Goal: Task Accomplishment & Management: Use online tool/utility

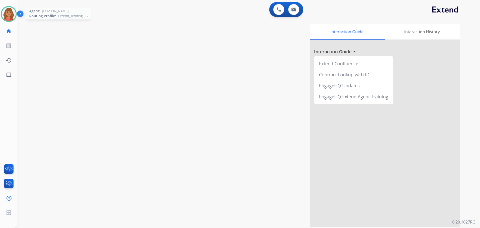
click at [6, 8] on img at bounding box center [9, 14] width 14 height 14
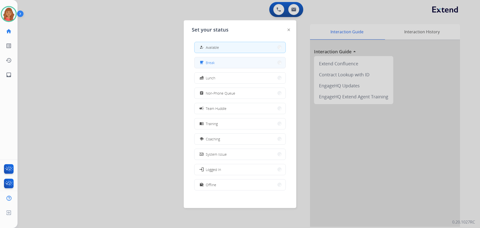
click at [224, 62] on button "free_breakfast Break" at bounding box center [240, 62] width 91 height 11
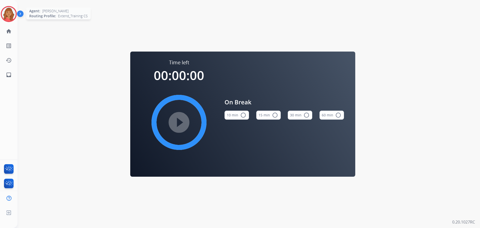
click at [11, 12] on img at bounding box center [9, 14] width 14 height 14
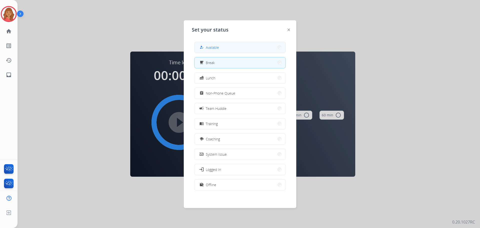
click at [223, 43] on button "how_to_reg Available" at bounding box center [240, 47] width 91 height 11
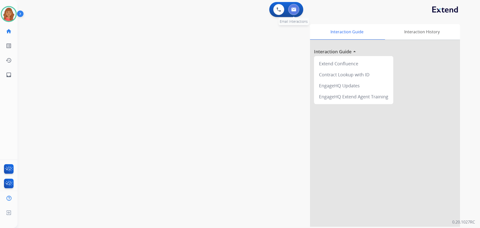
click at [298, 9] on button at bounding box center [294, 9] width 11 height 11
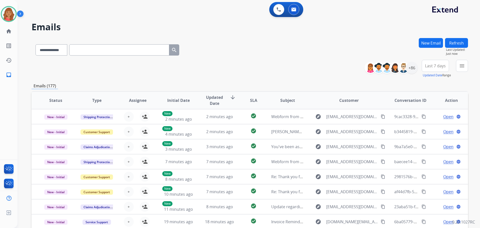
paste input "**********"
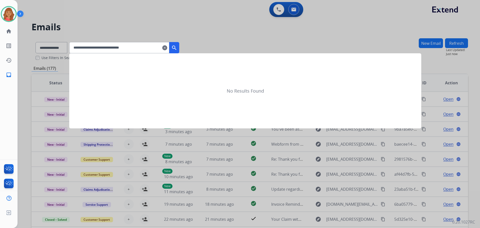
type input "**********"
click at [177, 48] on mat-icon "search" at bounding box center [174, 48] width 6 height 6
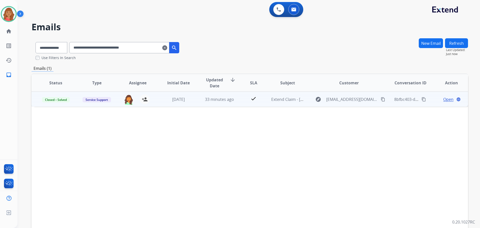
click at [240, 99] on td "check" at bounding box center [249, 99] width 27 height 15
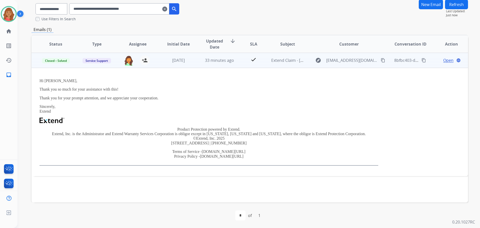
scroll to position [39, 0]
click at [444, 61] on span "Open" at bounding box center [449, 60] width 10 height 6
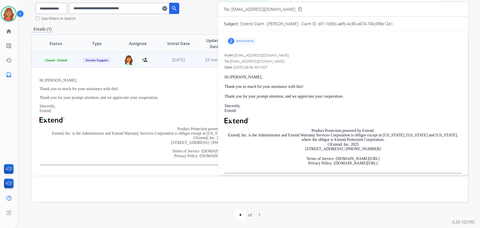
scroll to position [0, 0]
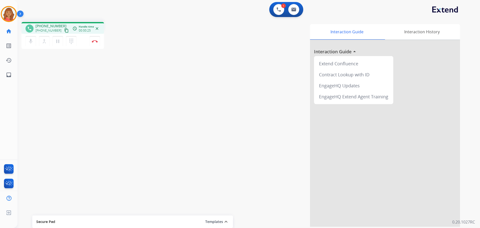
click at [64, 32] on mat-icon "content_copy" at bounding box center [66, 30] width 5 height 5
click at [94, 41] on img at bounding box center [95, 41] width 6 height 3
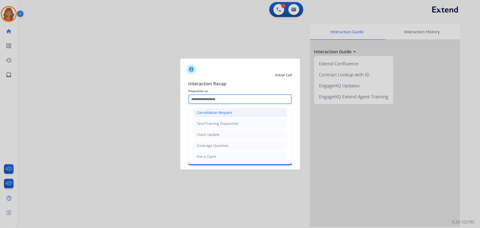
drag, startPoint x: 198, startPoint y: 102, endPoint x: 198, endPoint y: 108, distance: 6.3
click at [198, 104] on div "Cancellation Request Test/Training Disposition Claim Update Coverage Question F…" at bounding box center [240, 99] width 104 height 10
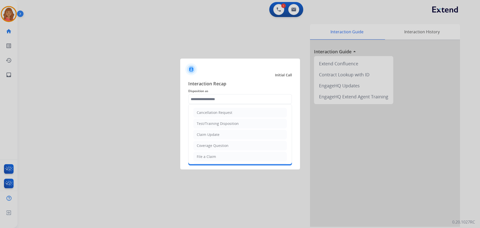
drag, startPoint x: 203, startPoint y: 133, endPoint x: 204, endPoint y: 122, distance: 10.8
click at [203, 133] on div "Claim Update" at bounding box center [208, 134] width 23 height 5
type input "**********"
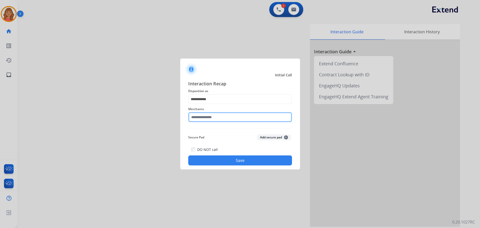
drag, startPoint x: 202, startPoint y: 117, endPoint x: 203, endPoint y: 120, distance: 3.5
click at [202, 120] on input "text" at bounding box center [240, 117] width 104 height 10
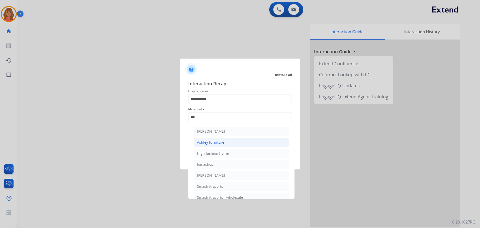
click at [215, 141] on div "Ashley furniture" at bounding box center [210, 142] width 27 height 5
type input "**********"
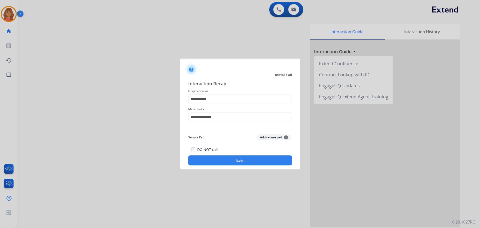
click at [220, 159] on button "Save" at bounding box center [240, 160] width 104 height 10
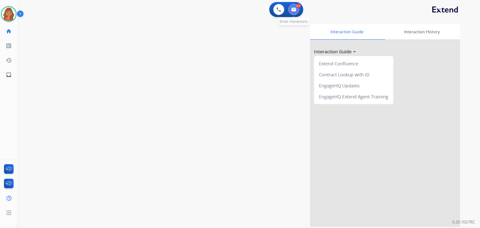
click at [297, 10] on button at bounding box center [294, 9] width 11 height 11
select select "**********"
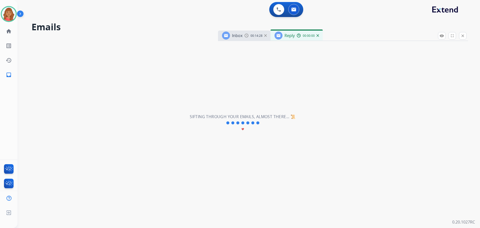
select select "**********"
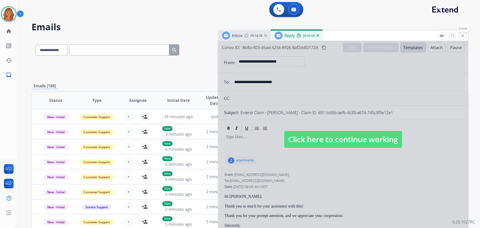
click at [463, 35] on mat-icon "close" at bounding box center [463, 36] width 5 height 5
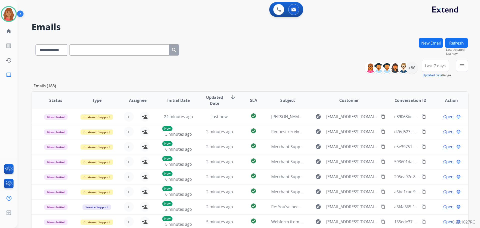
click at [462, 68] on mat-icon "menu" at bounding box center [462, 66] width 6 height 6
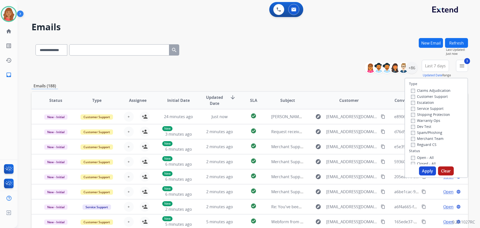
click at [411, 155] on div "Open - All" at bounding box center [437, 157] width 53 height 6
click at [422, 171] on button "Apply" at bounding box center [427, 170] width 17 height 9
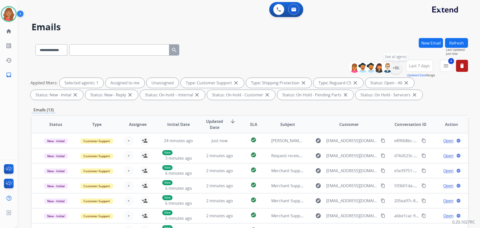
click at [398, 71] on div "+86" at bounding box center [396, 68] width 12 height 12
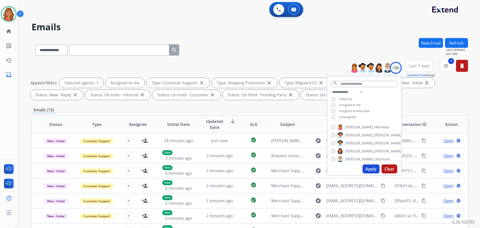
click at [366, 167] on button "Apply" at bounding box center [371, 168] width 17 height 9
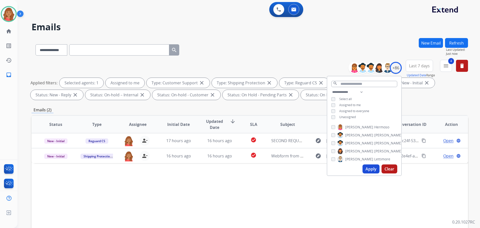
click at [224, 192] on div "Status Type Assignee Initial Date Updated Date arrow_downward SLA Subject Custo…" at bounding box center [250, 199] width 437 height 168
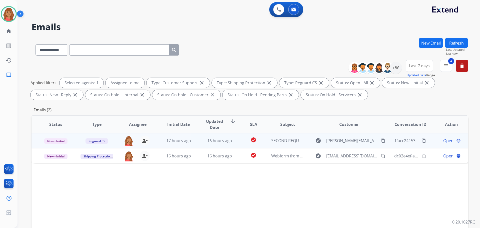
click at [188, 146] on td "17 hours ago" at bounding box center [174, 140] width 41 height 15
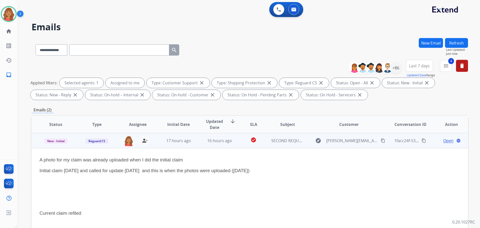
click at [381, 139] on mat-icon "content_copy" at bounding box center [383, 140] width 5 height 5
click at [381, 141] on mat-icon "content_copy" at bounding box center [383, 140] width 5 height 5
click at [444, 141] on span "Open" at bounding box center [449, 141] width 10 height 6
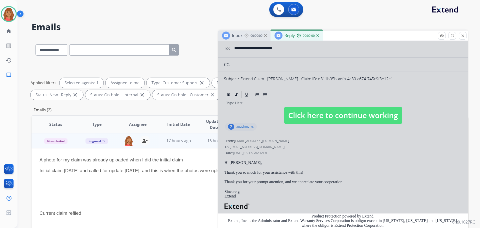
select select "**********"
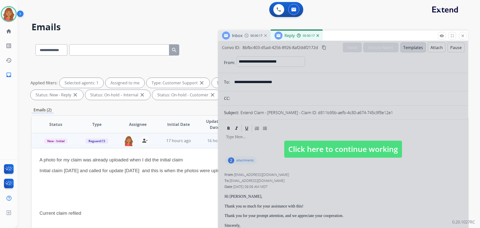
click at [329, 147] on span "Click here to continue working" at bounding box center [344, 149] width 118 height 17
select select
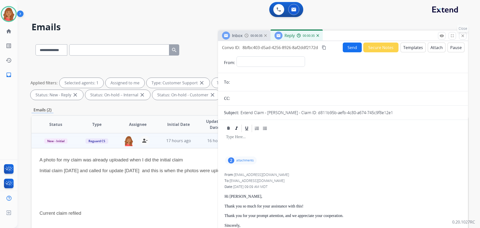
click at [461, 37] on mat-icon "close" at bounding box center [463, 36] width 5 height 5
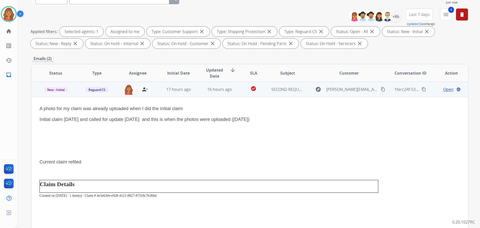
scroll to position [6, 0]
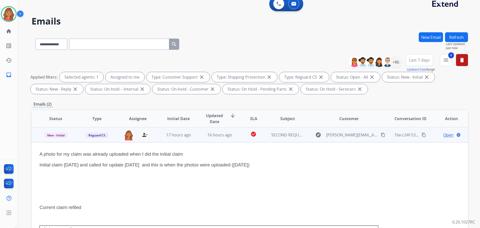
click at [444, 134] on span "Open" at bounding box center [449, 135] width 10 height 6
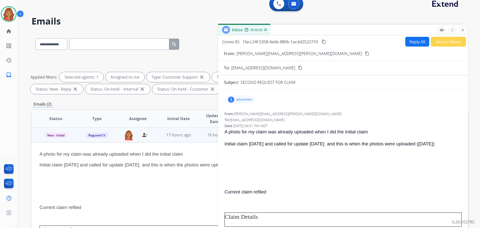
click at [244, 103] on div "1 attachment" at bounding box center [240, 100] width 30 height 8
click at [245, 110] on div at bounding box center [242, 114] width 25 height 18
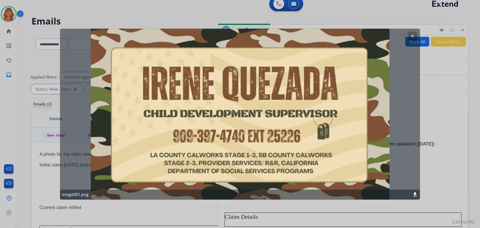
click at [413, 37] on mat-icon "clear" at bounding box center [413, 36] width 5 height 5
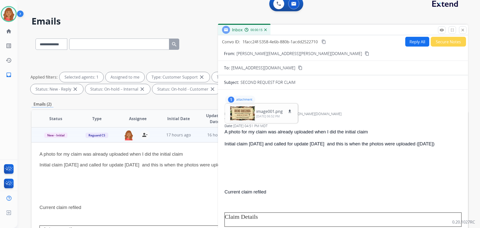
click at [252, 159] on p at bounding box center [343, 155] width 237 height 7
click at [261, 112] on p "image001.png" at bounding box center [269, 111] width 27 height 6
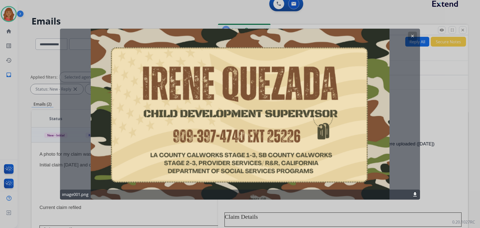
drag, startPoint x: 417, startPoint y: 35, endPoint x: 413, endPoint y: 35, distance: 3.8
click at [416, 35] on button "clear" at bounding box center [412, 36] width 9 height 9
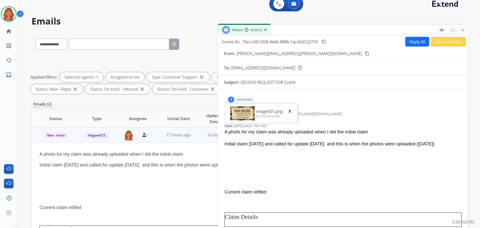
click at [234, 98] on div "1" at bounding box center [231, 100] width 6 height 6
click at [365, 55] on mat-icon "content_copy" at bounding box center [367, 53] width 5 height 5
click at [441, 28] on mat-icon "remove_red_eye" at bounding box center [442, 30] width 5 height 5
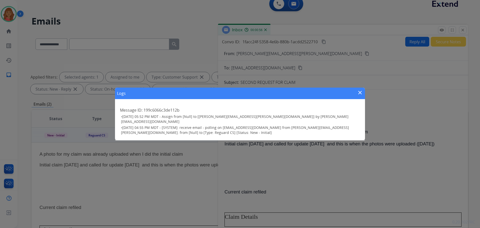
click at [361, 93] on mat-icon "close" at bounding box center [360, 93] width 6 height 6
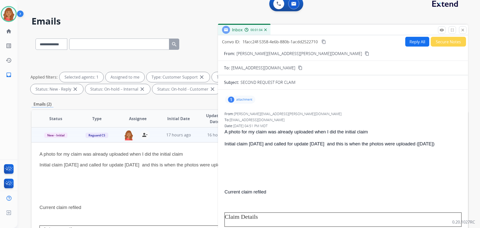
click at [247, 100] on p "attachment" at bounding box center [244, 100] width 16 height 4
click at [268, 96] on div "1 attachment image001.png download 10/08/2025, 06:52 PM" at bounding box center [343, 100] width 238 height 12
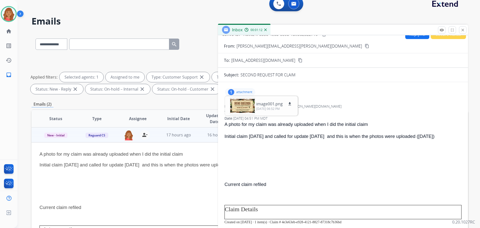
scroll to position [0, 0]
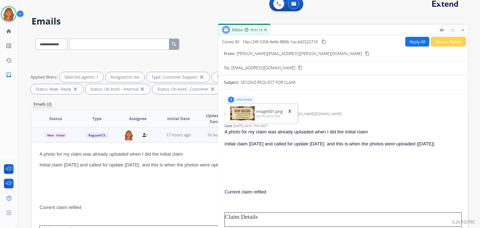
click at [411, 40] on button "Reply All" at bounding box center [418, 42] width 24 height 10
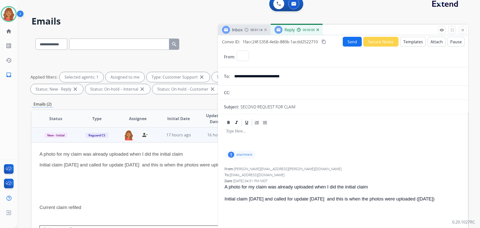
click at [410, 44] on button "Templates" at bounding box center [413, 42] width 25 height 10
select select "**********"
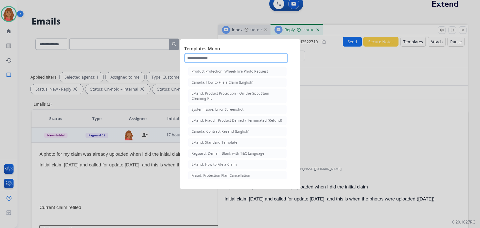
click at [221, 58] on input "text" at bounding box center [236, 58] width 104 height 10
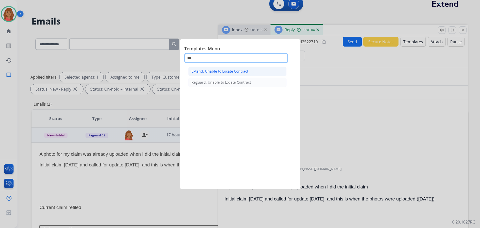
type input "***"
click at [221, 72] on div "Extend: Unable to Locate Contract" at bounding box center [220, 71] width 57 height 5
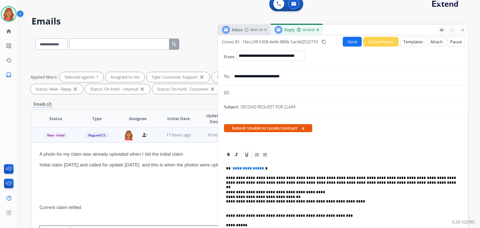
click at [261, 169] on span "**********" at bounding box center [249, 168] width 34 height 4
click at [351, 40] on button "Send" at bounding box center [352, 42] width 19 height 10
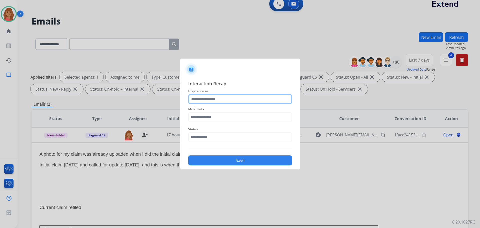
drag, startPoint x: 232, startPoint y: 97, endPoint x: 231, endPoint y: 102, distance: 4.9
click at [233, 99] on input "text" at bounding box center [240, 99] width 104 height 10
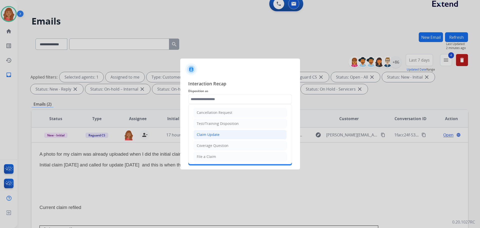
click at [221, 136] on li "Claim Update" at bounding box center [240, 135] width 93 height 10
type input "**********"
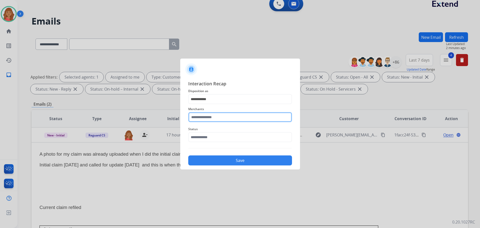
click at [217, 118] on input "text" at bounding box center [240, 117] width 104 height 10
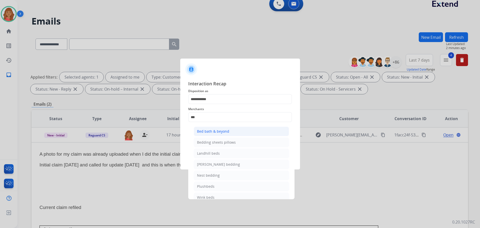
click at [209, 129] on li "Bed bath & beyond" at bounding box center [241, 132] width 95 height 10
type input "**********"
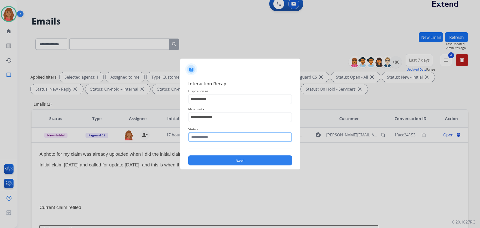
click at [207, 140] on input "text" at bounding box center [240, 137] width 104 height 10
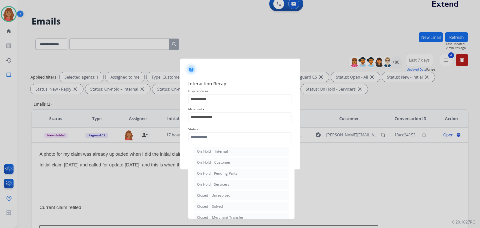
click at [212, 206] on div "Closed – Solved" at bounding box center [210, 206] width 26 height 5
type input "**********"
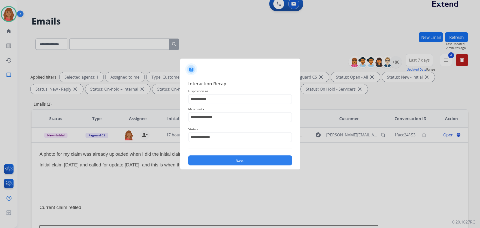
click at [218, 159] on button "Save" at bounding box center [240, 160] width 104 height 10
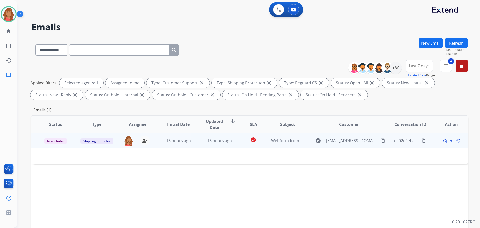
click at [201, 143] on td "16 hours ago" at bounding box center [215, 140] width 41 height 15
click at [200, 141] on td "16 hours ago" at bounding box center [215, 140] width 41 height 15
click at [142, 140] on mat-icon "person_remove" at bounding box center [145, 141] width 6 height 6
click at [128, 141] on span "+" at bounding box center [129, 141] width 2 height 6
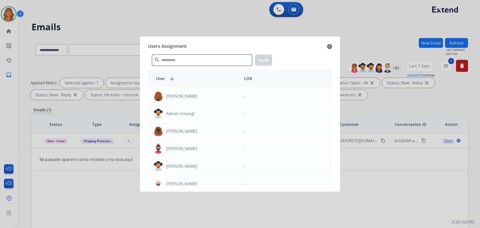
click at [178, 58] on input "text" at bounding box center [202, 60] width 100 height 11
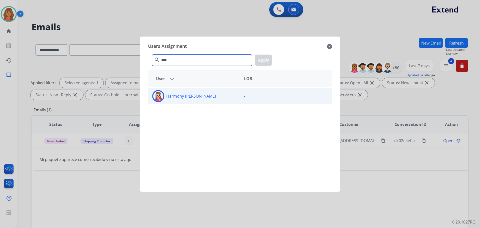
type input "****"
click at [178, 98] on p "Harmony Busick" at bounding box center [191, 96] width 50 height 6
click at [265, 59] on button "Apply" at bounding box center [263, 60] width 17 height 11
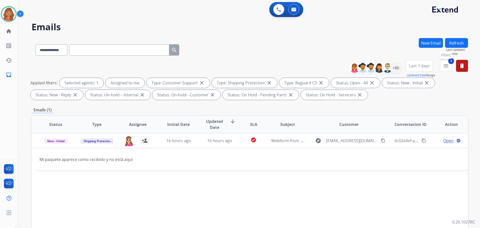
click at [448, 64] on mat-icon "menu" at bounding box center [446, 66] width 6 height 6
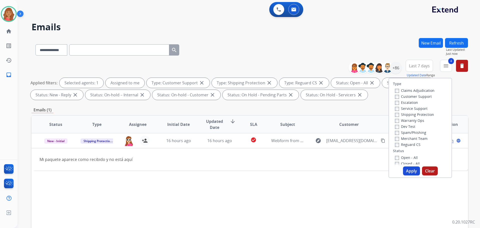
click at [405, 171] on button "Apply" at bounding box center [411, 170] width 17 height 9
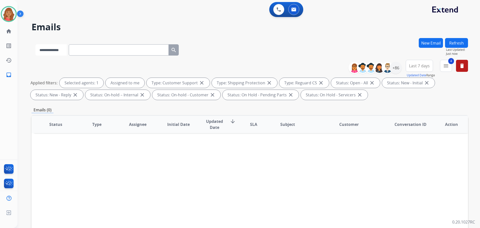
drag, startPoint x: 58, startPoint y: 52, endPoint x: 56, endPoint y: 54, distance: 2.7
click at [58, 52] on select "**********" at bounding box center [51, 49] width 31 height 11
select select "**********"
click at [36, 44] on select "**********" at bounding box center [51, 49] width 31 height 11
paste input "**********"
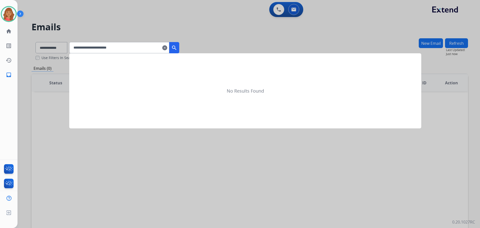
type input "**********"
click at [177, 49] on mat-icon "search" at bounding box center [174, 48] width 6 height 6
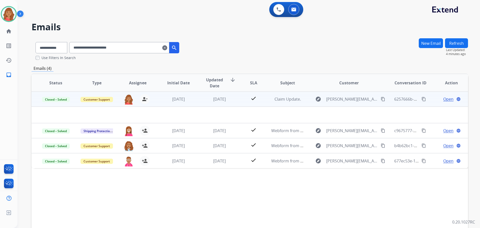
click at [205, 95] on td "3 days ago" at bounding box center [215, 99] width 41 height 15
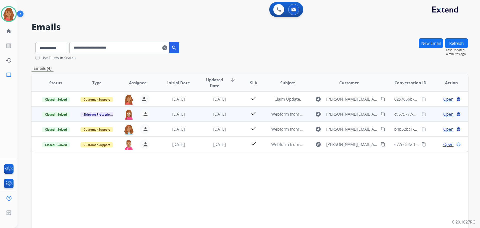
click at [197, 112] on td "1 week ago" at bounding box center [215, 114] width 41 height 15
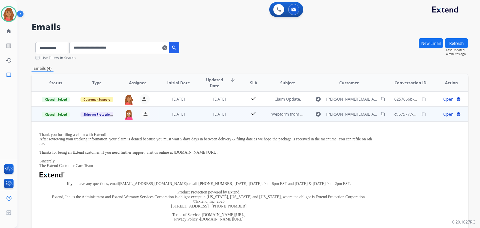
scroll to position [15, 0]
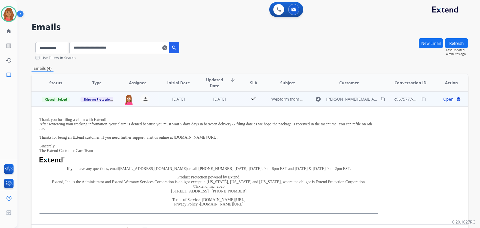
click at [198, 102] on td "1 week ago" at bounding box center [215, 99] width 41 height 15
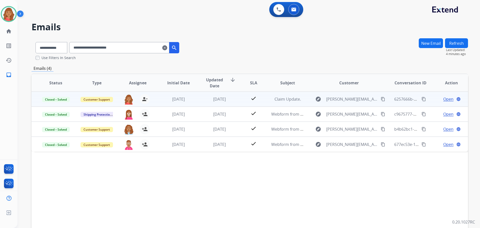
scroll to position [0, 0]
click at [197, 100] on td "3 days ago" at bounding box center [215, 99] width 41 height 15
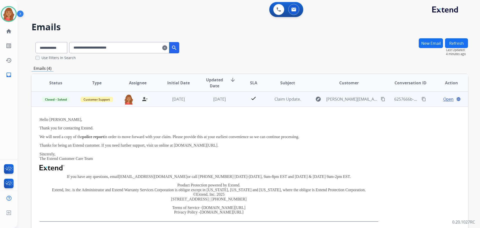
drag, startPoint x: 37, startPoint y: 118, endPoint x: 305, endPoint y: 137, distance: 268.2
click at [305, 137] on td "Hello Joshua, Thank you for contacting Extend. We will need a copy of the polic…" at bounding box center [209, 170] width 355 height 126
copy div "Hello Joshua, Thank you for contacting Extend. We will need a copy of the polic…"
click at [445, 99] on span "Open" at bounding box center [449, 99] width 10 height 6
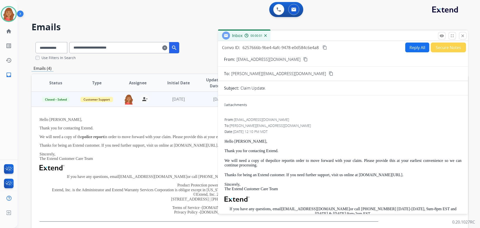
click at [412, 49] on button "Reply All" at bounding box center [418, 48] width 24 height 10
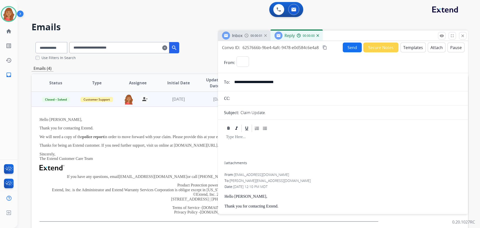
select select "**********"
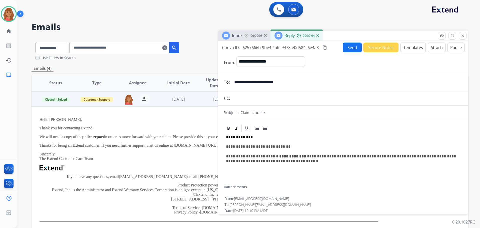
click at [408, 49] on button "Templates" at bounding box center [413, 48] width 25 height 10
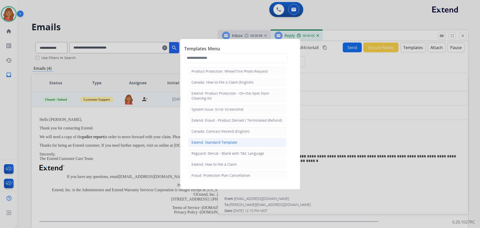
click at [228, 140] on div "Extend: Standard Template" at bounding box center [215, 142] width 46 height 5
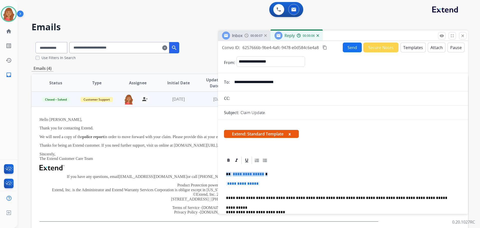
drag, startPoint x: 267, startPoint y: 187, endPoint x: 224, endPoint y: 174, distance: 44.3
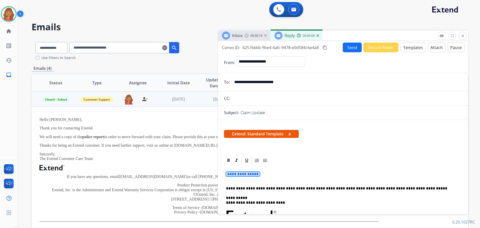
drag, startPoint x: 264, startPoint y: 177, endPoint x: 236, endPoint y: 174, distance: 28.0
click at [238, 173] on p "**********" at bounding box center [343, 176] width 234 height 9
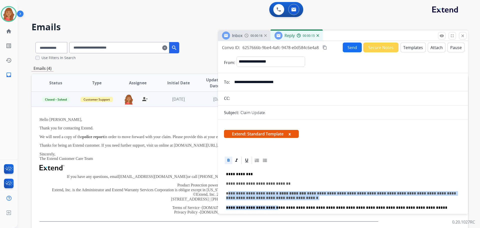
drag, startPoint x: 269, startPoint y: 201, endPoint x: 229, endPoint y: 187, distance: 42.2
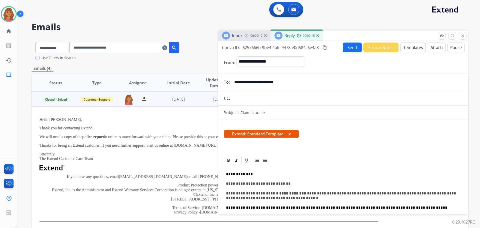
click at [251, 185] on p "**********" at bounding box center [341, 183] width 230 height 5
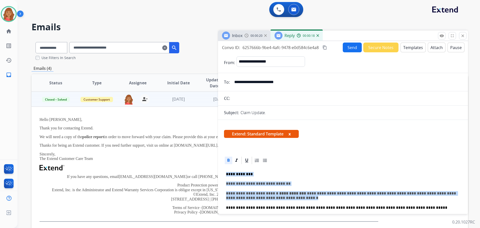
drag, startPoint x: 269, startPoint y: 199, endPoint x: 217, endPoint y: 174, distance: 57.6
click at [217, 174] on div "**********" at bounding box center [250, 152] width 437 height 229
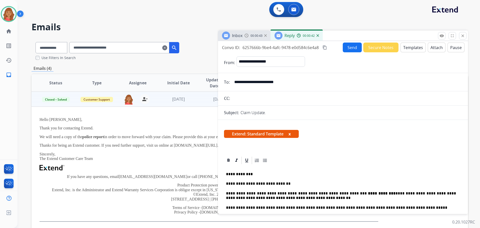
click at [326, 47] on mat-icon "content_copy" at bounding box center [325, 47] width 5 height 5
click at [346, 47] on button "Send" at bounding box center [352, 48] width 19 height 10
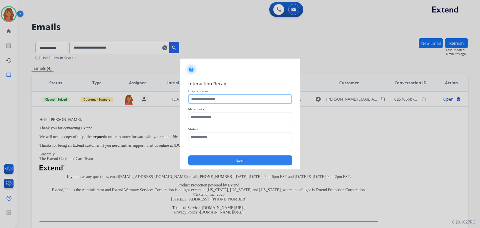
click at [214, 102] on input "text" at bounding box center [240, 99] width 104 height 10
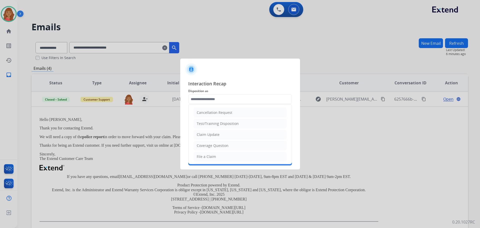
click at [215, 134] on div "Claim Update" at bounding box center [208, 134] width 23 height 5
type input "**********"
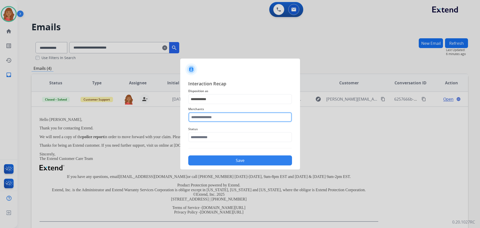
click at [210, 116] on input "text" at bounding box center [240, 117] width 104 height 10
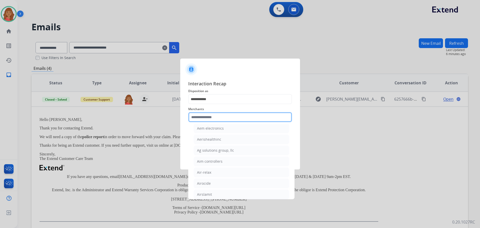
scroll to position [250, 0]
click at [212, 118] on input "text" at bounding box center [240, 117] width 104 height 10
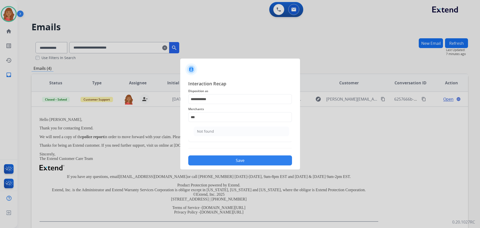
click at [208, 129] on li "Not found" at bounding box center [241, 132] width 95 height 10
type input "*********"
click at [207, 118] on input "*********" at bounding box center [240, 117] width 104 height 10
drag, startPoint x: 215, startPoint y: 116, endPoint x: 177, endPoint y: 116, distance: 37.5
click at [0, 116] on app-contact-recap-modal "**********" at bounding box center [0, 114] width 0 height 228
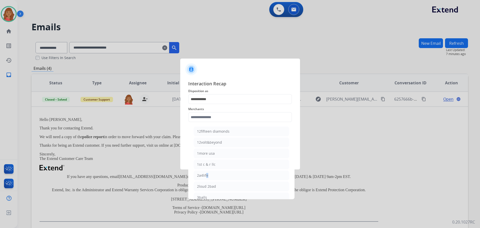
drag, startPoint x: 205, startPoint y: 178, endPoint x: 206, endPoint y: 168, distance: 9.3
click at [206, 176] on div "2a4life" at bounding box center [202, 175] width 11 height 5
type input "*******"
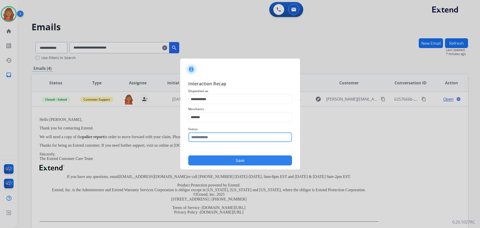
click at [210, 136] on input "text" at bounding box center [240, 137] width 104 height 10
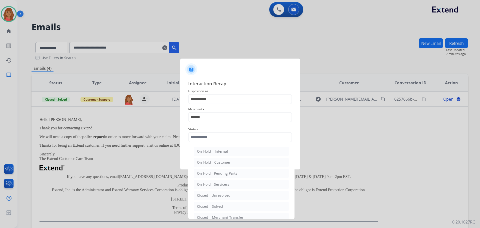
drag, startPoint x: 210, startPoint y: 205, endPoint x: 213, endPoint y: 195, distance: 10.2
click at [210, 205] on div "Closed – Solved" at bounding box center [210, 206] width 26 height 5
type input "**********"
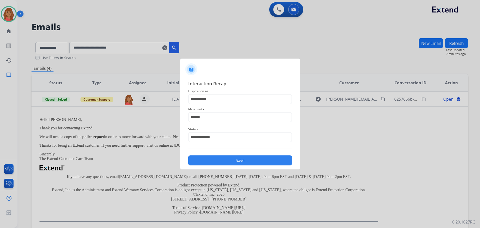
click at [217, 162] on button "Save" at bounding box center [240, 160] width 104 height 10
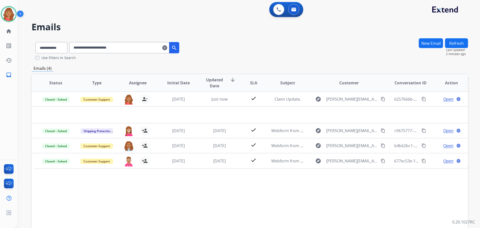
click at [167, 49] on mat-icon "clear" at bounding box center [164, 48] width 5 height 6
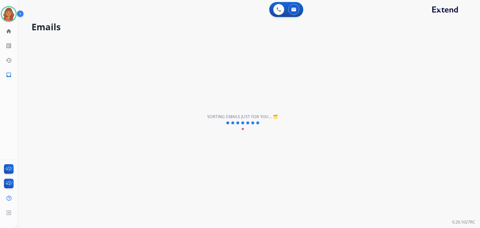
select select "**********"
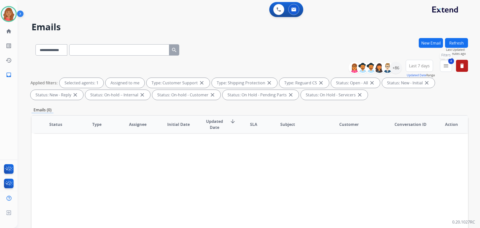
drag, startPoint x: 448, startPoint y: 64, endPoint x: 446, endPoint y: 68, distance: 4.4
click at [448, 65] on mat-icon "menu" at bounding box center [446, 66] width 6 height 6
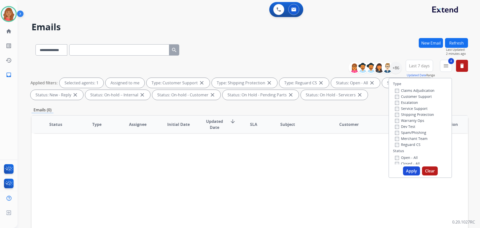
click at [410, 170] on button "Apply" at bounding box center [411, 170] width 17 height 9
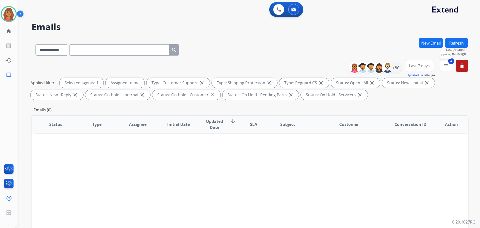
drag, startPoint x: 448, startPoint y: 68, endPoint x: 439, endPoint y: 72, distance: 10.6
click at [449, 68] on mat-icon "menu" at bounding box center [446, 66] width 6 height 6
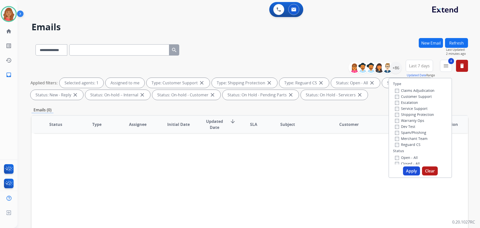
click at [407, 168] on button "Apply" at bounding box center [411, 170] width 17 height 9
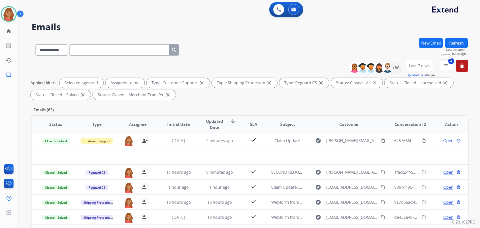
click at [449, 68] on mat-icon "menu" at bounding box center [446, 66] width 6 height 6
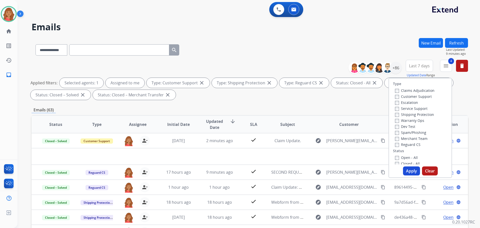
click at [409, 170] on button "Apply" at bounding box center [411, 170] width 17 height 9
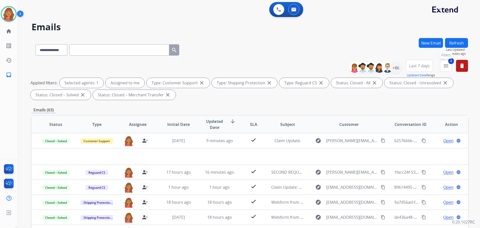
click at [447, 70] on button "4 menu Filters" at bounding box center [446, 66] width 12 height 12
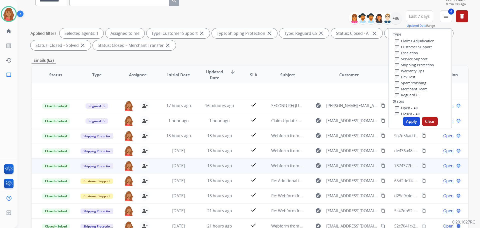
scroll to position [50, 0]
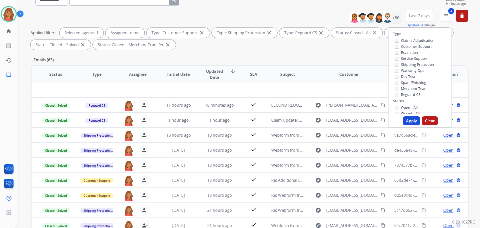
click at [410, 121] on button "Apply" at bounding box center [411, 120] width 17 height 9
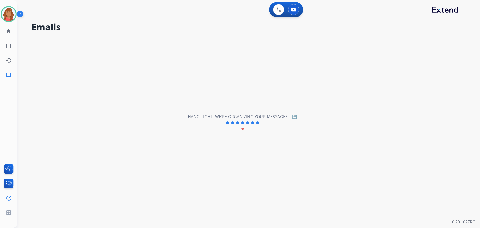
scroll to position [0, 0]
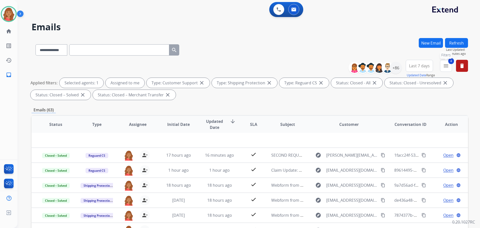
drag, startPoint x: 446, startPoint y: 66, endPoint x: 443, endPoint y: 70, distance: 4.6
click at [446, 66] on mat-icon "menu" at bounding box center [446, 66] width 6 height 6
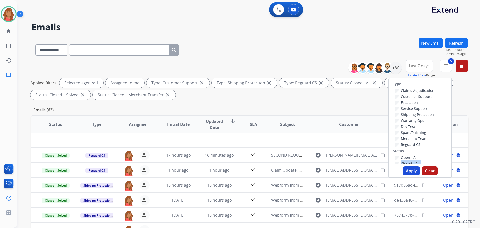
drag, startPoint x: 394, startPoint y: 165, endPoint x: 398, endPoint y: 167, distance: 3.7
click at [395, 166] on div "Type Claims Adjudication Customer Support Escalation Service Support Shipping P…" at bounding box center [421, 128] width 64 height 100
click at [409, 172] on button "Apply" at bounding box center [411, 170] width 17 height 9
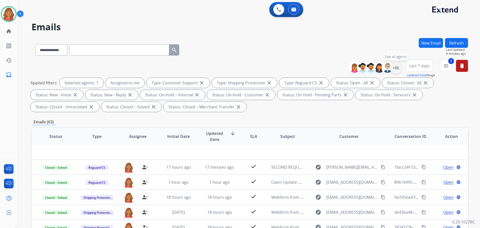
drag, startPoint x: 395, startPoint y: 68, endPoint x: 396, endPoint y: 72, distance: 4.3
click at [396, 68] on div "+86" at bounding box center [396, 68] width 12 height 12
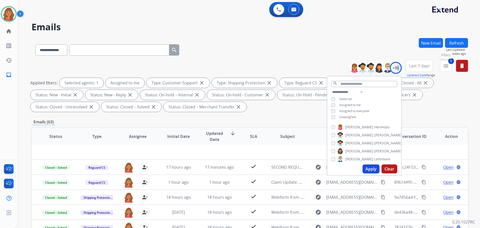
drag, startPoint x: 443, startPoint y: 66, endPoint x: 447, endPoint y: 67, distance: 4.0
click at [444, 66] on button "5 menu Filters" at bounding box center [446, 66] width 12 height 12
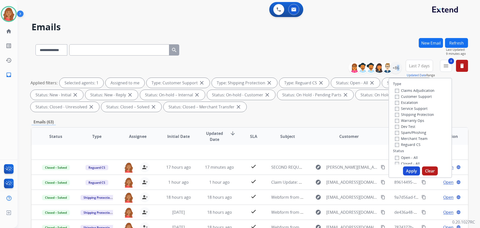
click at [409, 171] on button "Apply" at bounding box center [411, 170] width 17 height 9
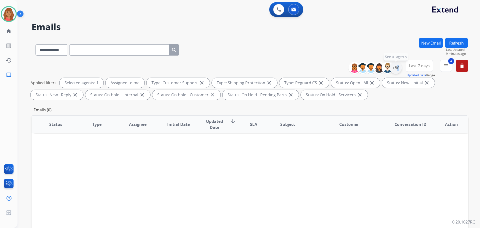
click at [396, 69] on div "+86" at bounding box center [396, 68] width 12 height 12
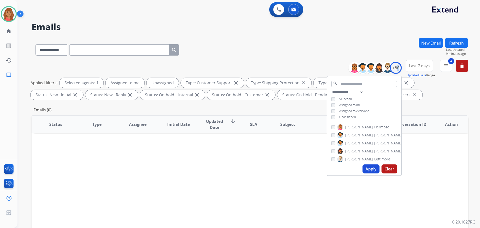
click at [366, 168] on button "Apply" at bounding box center [371, 168] width 17 height 9
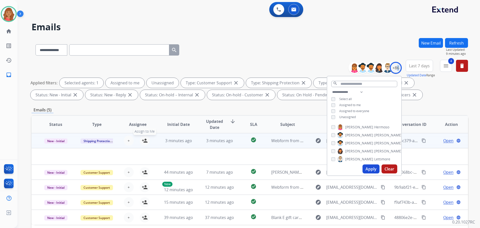
click at [144, 141] on mat-icon "person_add" at bounding box center [145, 141] width 6 height 6
click at [177, 142] on span "3 minutes ago" at bounding box center [178, 141] width 27 height 6
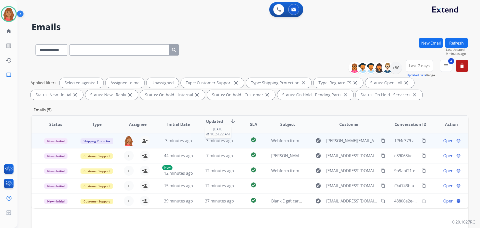
click at [231, 141] on span "3 minutes ago" at bounding box center [219, 141] width 27 height 6
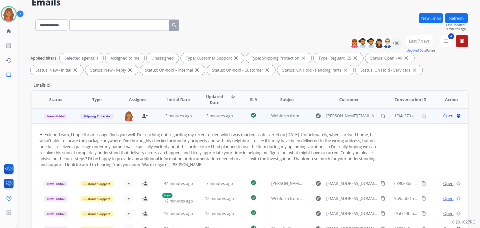
scroll to position [25, 0]
click at [381, 115] on button "content_copy" at bounding box center [383, 116] width 6 height 6
click at [309, 152] on div "Hi Extend Team, I hope this message finds you well. I’m reaching out regarding …" at bounding box center [209, 149] width 339 height 36
click at [444, 115] on span "Open" at bounding box center [449, 116] width 10 height 6
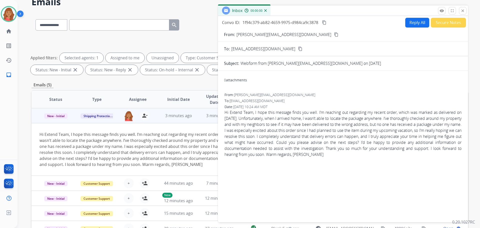
click at [411, 26] on button "Reply All" at bounding box center [418, 23] width 24 height 10
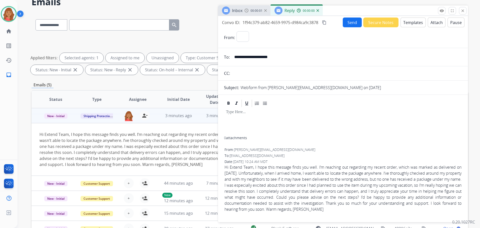
select select "**********"
click at [406, 24] on button "Templates" at bounding box center [413, 23] width 25 height 10
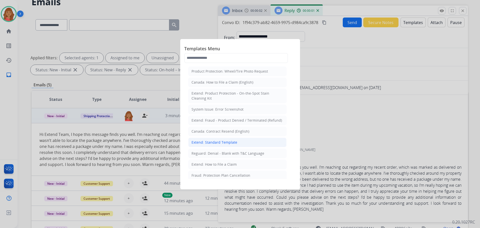
click at [216, 144] on div "Extend: Standard Template" at bounding box center [215, 142] width 46 height 5
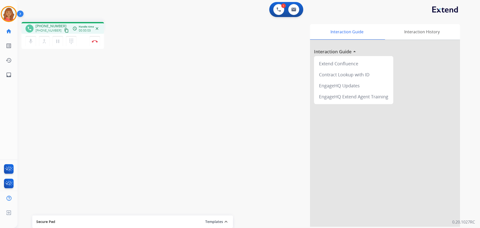
click at [64, 31] on mat-icon "content_copy" at bounding box center [66, 30] width 5 height 5
click at [64, 29] on mat-icon "content_copy" at bounding box center [66, 30] width 5 height 5
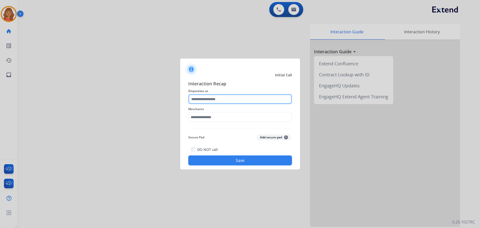
drag, startPoint x: 206, startPoint y: 100, endPoint x: 207, endPoint y: 102, distance: 2.9
click at [207, 100] on input "text" at bounding box center [240, 99] width 104 height 10
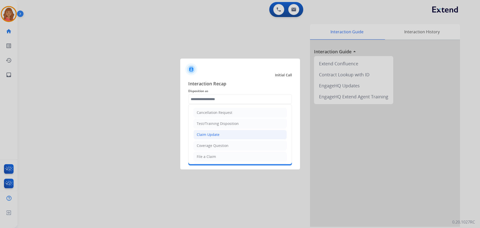
click at [208, 132] on div "Claim Update" at bounding box center [208, 134] width 23 height 5
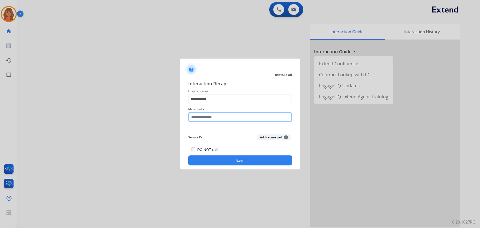
click at [208, 119] on input "text" at bounding box center [240, 117] width 104 height 10
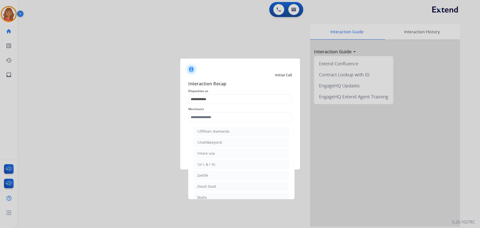
drag, startPoint x: 209, startPoint y: 94, endPoint x: 209, endPoint y: 100, distance: 6.8
click at [209, 94] on div "**********" at bounding box center [240, 122] width 104 height 85
click at [209, 100] on input "**********" at bounding box center [240, 99] width 104 height 10
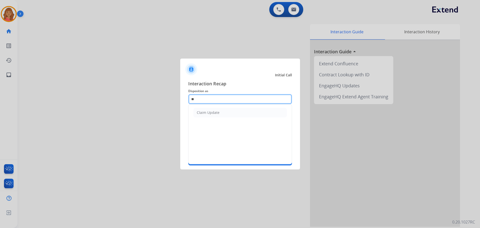
drag, startPoint x: 230, startPoint y: 95, endPoint x: 193, endPoint y: 97, distance: 36.6
click at [193, 97] on input "**" at bounding box center [240, 99] width 104 height 10
type input "*"
click at [208, 113] on div "File a Claim" at bounding box center [206, 112] width 19 height 5
type input "**********"
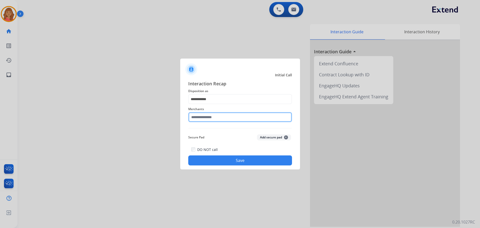
click at [204, 118] on input "text" at bounding box center [240, 117] width 104 height 10
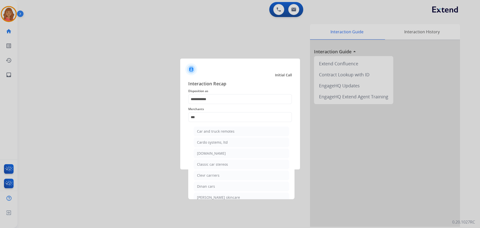
click at [207, 157] on li "[DOMAIN_NAME]" at bounding box center [241, 154] width 95 height 10
type input "**********"
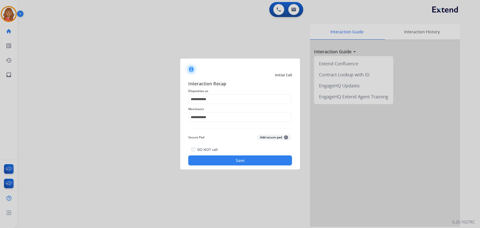
click at [212, 161] on button "Save" at bounding box center [240, 160] width 104 height 10
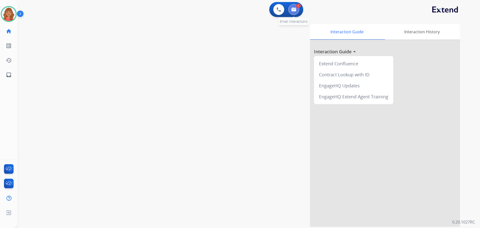
click at [296, 8] on img at bounding box center [294, 10] width 5 height 4
select select "**********"
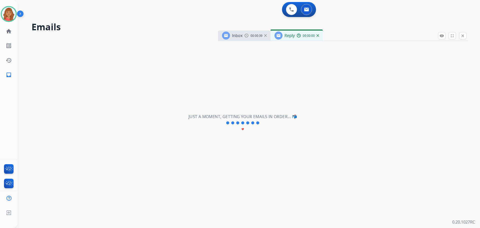
select select "**********"
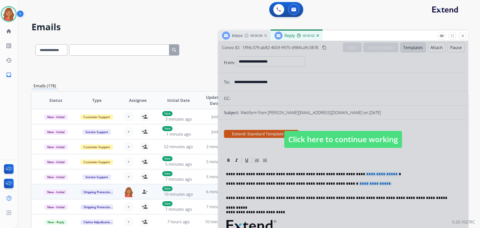
drag, startPoint x: 312, startPoint y: 136, endPoint x: 311, endPoint y: 138, distance: 2.6
click at [312, 137] on span "Click here to continue working" at bounding box center [344, 139] width 118 height 17
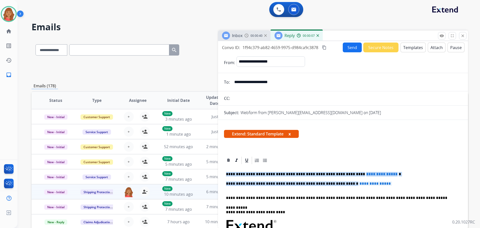
drag, startPoint x: 382, startPoint y: 184, endPoint x: 219, endPoint y: 168, distance: 163.9
click at [217, 168] on div "**********" at bounding box center [250, 161] width 437 height 247
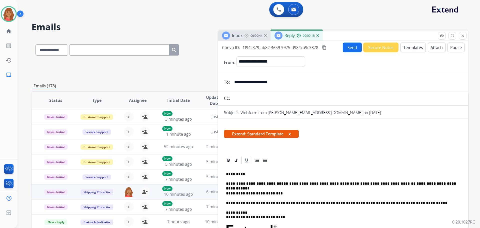
click at [325, 47] on mat-icon "content_copy" at bounding box center [324, 47] width 5 height 5
click at [345, 48] on button "Send" at bounding box center [352, 48] width 19 height 10
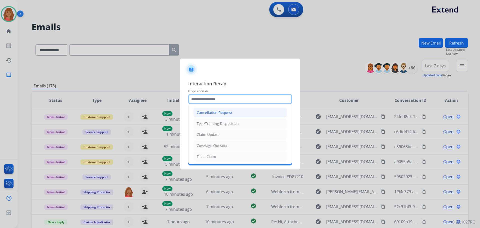
drag, startPoint x: 218, startPoint y: 98, endPoint x: 216, endPoint y: 110, distance: 12.7
click at [218, 98] on input "text" at bounding box center [240, 99] width 104 height 10
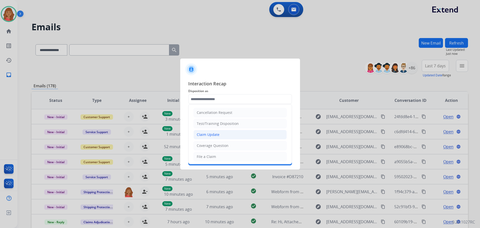
click at [211, 133] on div "Claim Update" at bounding box center [208, 134] width 23 height 5
type input "**********"
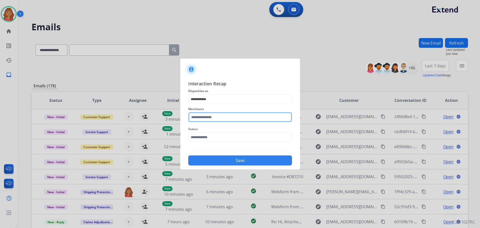
click at [210, 120] on input "text" at bounding box center [240, 117] width 104 height 10
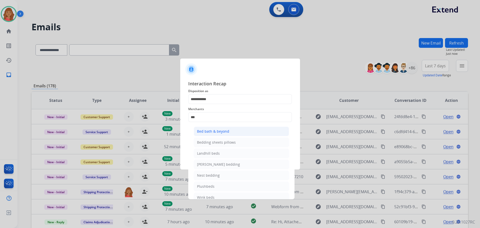
click at [210, 132] on div "Bed bath & beyond" at bounding box center [213, 131] width 32 height 5
type input "**********"
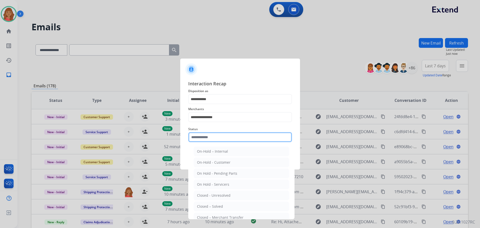
drag, startPoint x: 211, startPoint y: 140, endPoint x: 213, endPoint y: 167, distance: 27.1
click at [211, 140] on input "text" at bounding box center [240, 137] width 104 height 10
click at [213, 206] on div "Closed – Solved" at bounding box center [210, 206] width 26 height 5
type input "**********"
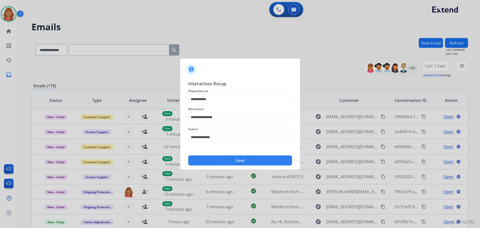
drag, startPoint x: 216, startPoint y: 161, endPoint x: 216, endPoint y: 167, distance: 5.3
click at [216, 161] on button "Save" at bounding box center [240, 160] width 104 height 10
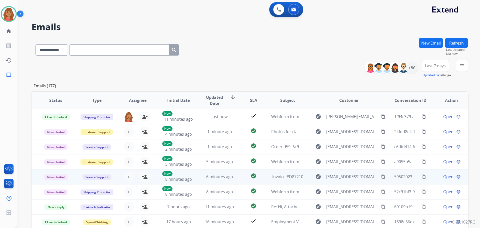
scroll to position [1, 0]
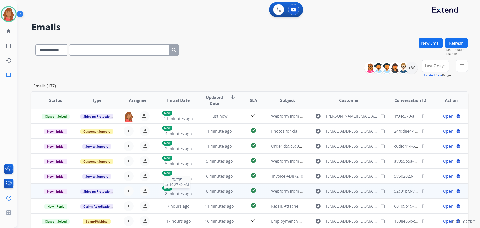
click at [187, 193] on span "8 minutes ago" at bounding box center [178, 194] width 27 height 6
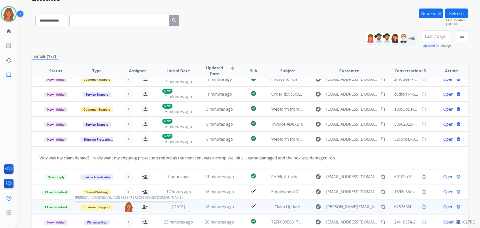
scroll to position [57, 0]
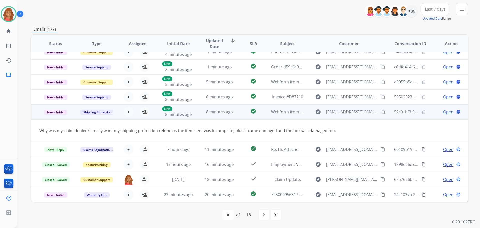
click at [381, 112] on mat-icon "content_copy" at bounding box center [383, 112] width 5 height 5
drag, startPoint x: 146, startPoint y: 113, endPoint x: 113, endPoint y: 120, distance: 33.5
click at [146, 113] on mat-icon "person_add" at bounding box center [145, 112] width 6 height 6
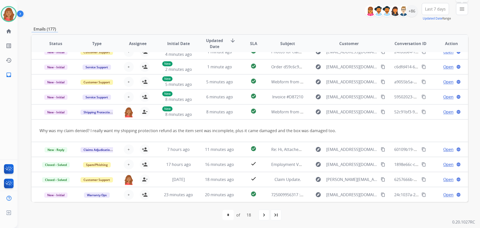
click at [459, 11] on button "menu Filters" at bounding box center [462, 9] width 12 height 12
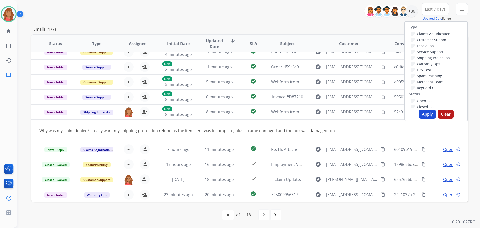
drag, startPoint x: 407, startPoint y: 36, endPoint x: 409, endPoint y: 38, distance: 3.4
click at [409, 37] on div "Claims Adjudication Customer Support Escalation Service Support Shipping Protec…" at bounding box center [430, 61] width 42 height 60
click at [420, 113] on button "Apply" at bounding box center [427, 114] width 17 height 9
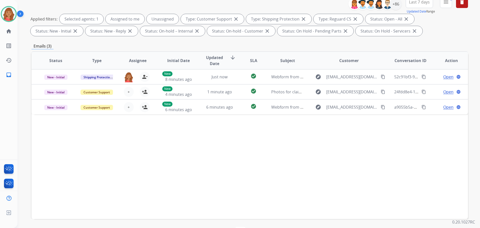
scroll to position [75, 0]
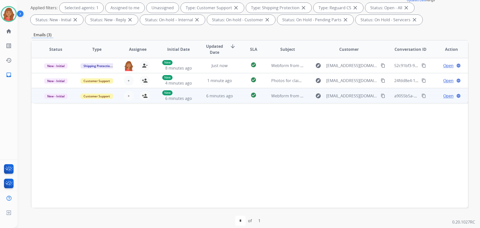
click at [207, 100] on td "6 minutes ago" at bounding box center [215, 95] width 41 height 15
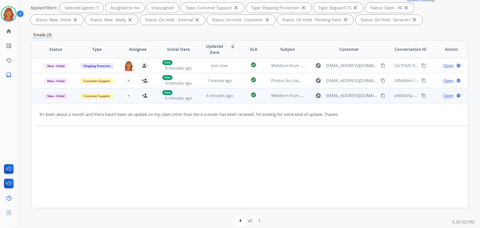
click at [444, 96] on span "Open" at bounding box center [449, 96] width 10 height 6
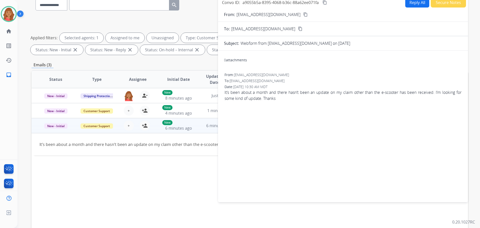
scroll to position [0, 0]
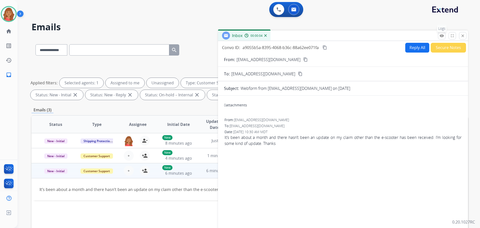
click at [444, 39] on button "remove_red_eye Logs" at bounding box center [442, 36] width 8 height 8
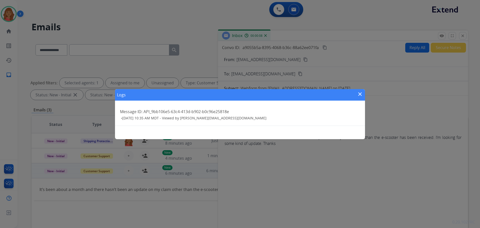
click at [363, 91] on mat-icon "close" at bounding box center [360, 94] width 6 height 6
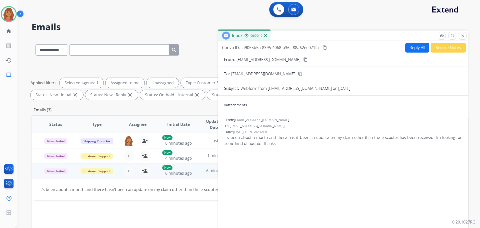
click at [464, 36] on mat-icon "close" at bounding box center [463, 36] width 5 height 5
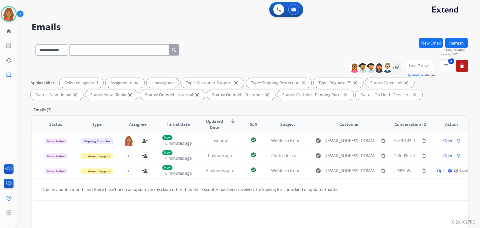
click at [449, 70] on button "4 menu Filters" at bounding box center [446, 66] width 12 height 12
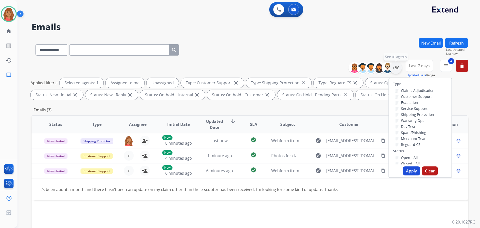
click at [397, 71] on div "+86" at bounding box center [396, 68] width 12 height 12
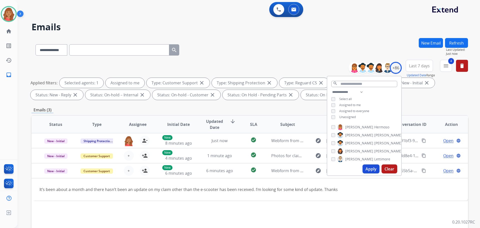
click at [368, 173] on button "Apply" at bounding box center [371, 168] width 17 height 9
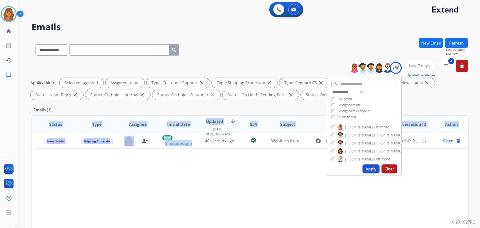
click at [201, 151] on div "Status Type Assignee Initial Date Updated Date arrow_downward SLA Subject Custo…" at bounding box center [250, 199] width 437 height 168
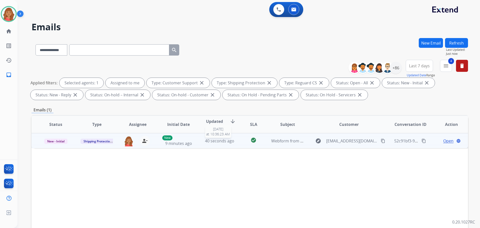
click at [228, 140] on span "40 seconds ago" at bounding box center [219, 141] width 29 height 6
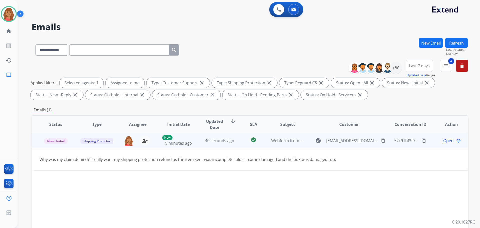
click at [381, 141] on mat-icon "content_copy" at bounding box center [383, 140] width 5 height 5
click at [446, 144] on td "Open language" at bounding box center [447, 140] width 41 height 15
click at [444, 142] on span "Open" at bounding box center [449, 141] width 10 height 6
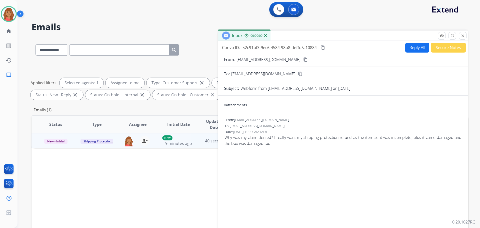
click at [412, 49] on button "Reply All" at bounding box center [418, 48] width 24 height 10
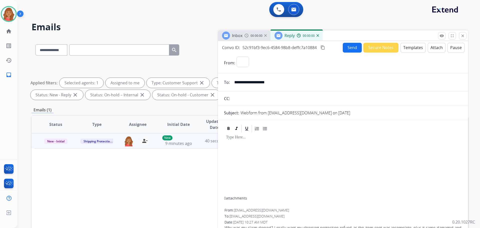
select select "**********"
click at [414, 48] on button "Templates" at bounding box center [413, 48] width 25 height 10
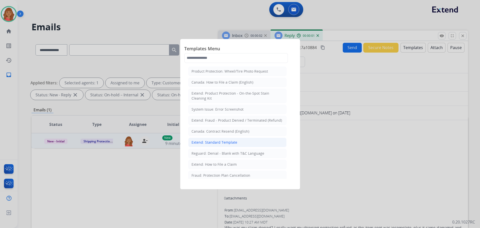
click at [209, 143] on div "Extend: Standard Template" at bounding box center [215, 142] width 46 height 5
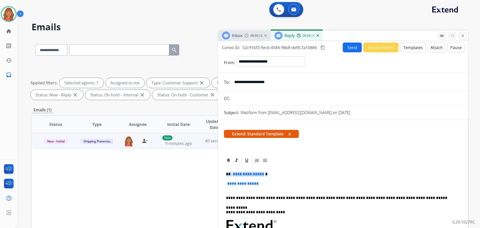
drag, startPoint x: 260, startPoint y: 187, endPoint x: 216, endPoint y: 171, distance: 46.9
click at [215, 170] on div "**********" at bounding box center [250, 173] width 437 height 271
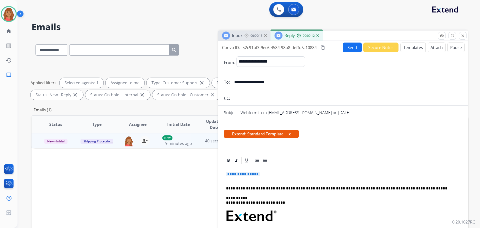
drag, startPoint x: 248, startPoint y: 174, endPoint x: 221, endPoint y: 172, distance: 27.6
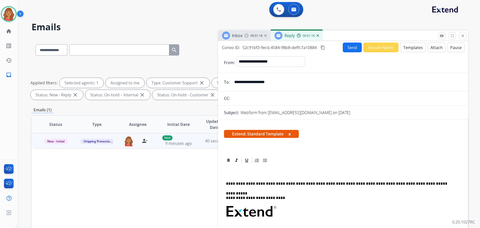
click at [409, 48] on button "Templates" at bounding box center [413, 48] width 25 height 10
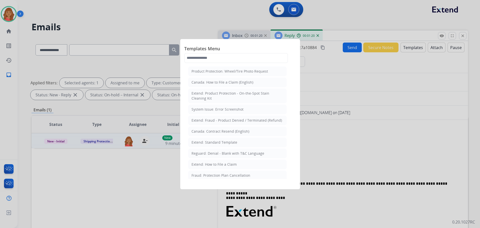
drag, startPoint x: 204, startPoint y: 140, endPoint x: 228, endPoint y: 144, distance: 24.4
click at [206, 140] on div "Extend: Standard Template" at bounding box center [215, 142] width 46 height 5
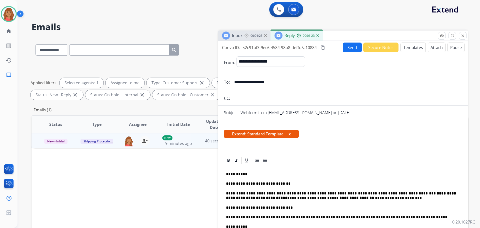
click at [323, 48] on mat-icon "content_copy" at bounding box center [323, 47] width 5 height 5
click at [351, 48] on button "Send" at bounding box center [352, 48] width 19 height 10
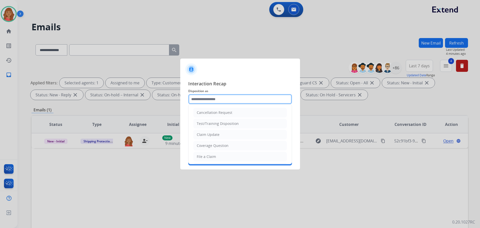
drag, startPoint x: 222, startPoint y: 101, endPoint x: 219, endPoint y: 119, distance: 17.5
click at [222, 101] on input "text" at bounding box center [240, 99] width 104 height 10
drag, startPoint x: 212, startPoint y: 135, endPoint x: 215, endPoint y: 126, distance: 9.4
click at [213, 135] on div "Claim Update" at bounding box center [208, 134] width 23 height 5
type input "**********"
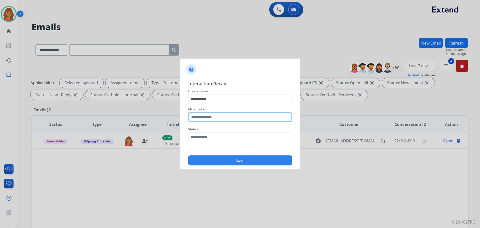
drag, startPoint x: 215, startPoint y: 118, endPoint x: 215, endPoint y: 123, distance: 4.3
click at [215, 119] on input "text" at bounding box center [240, 117] width 104 height 10
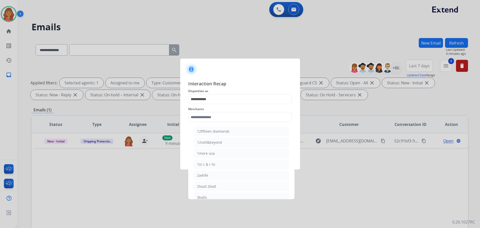
drag, startPoint x: 206, startPoint y: 167, endPoint x: 211, endPoint y: 163, distance: 6.0
click at [207, 167] on div "1st c & r llc" at bounding box center [206, 164] width 19 height 5
type input "**********"
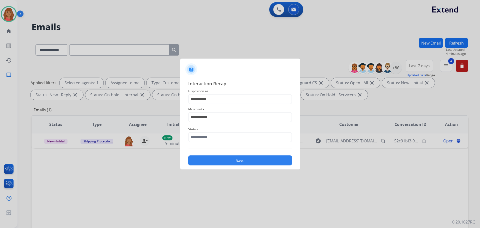
click at [212, 153] on div "Save" at bounding box center [240, 158] width 104 height 13
click at [213, 141] on input "text" at bounding box center [240, 137] width 104 height 10
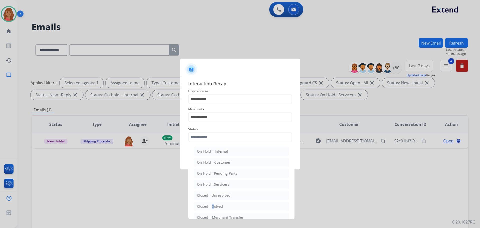
drag, startPoint x: 211, startPoint y: 207, endPoint x: 212, endPoint y: 195, distance: 12.4
click at [212, 206] on div "Closed – Solved" at bounding box center [210, 206] width 26 height 5
type input "**********"
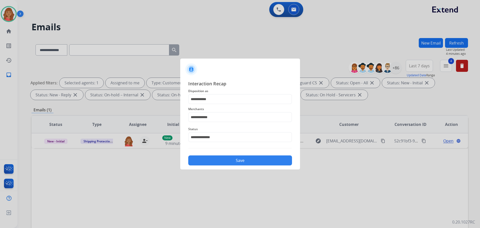
click at [216, 159] on button "Save" at bounding box center [240, 160] width 104 height 10
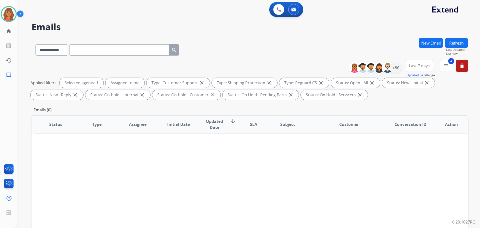
click at [444, 72] on div "4 menu Type Claims Adjudication Customer Support Escalation Service Support Shi…" at bounding box center [446, 69] width 12 height 18
drag, startPoint x: 445, startPoint y: 69, endPoint x: 443, endPoint y: 75, distance: 6.7
click at [446, 70] on button "4 menu Filters" at bounding box center [446, 66] width 12 height 12
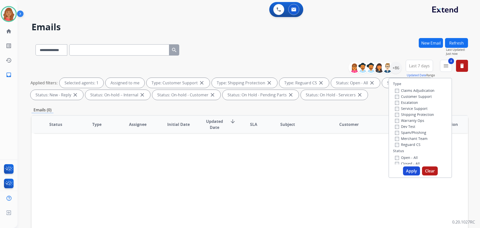
click at [408, 170] on button "Apply" at bounding box center [411, 170] width 17 height 9
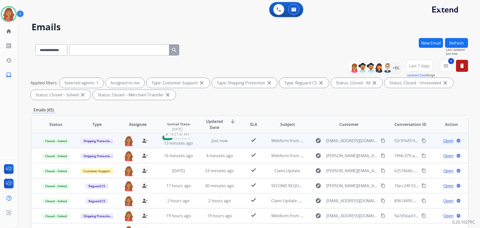
scroll to position [1, 0]
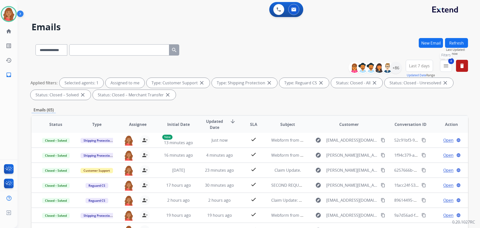
click at [450, 67] on button "4 menu Filters" at bounding box center [446, 66] width 12 height 12
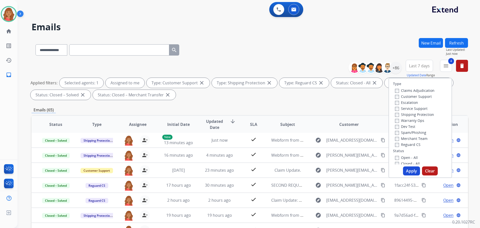
click at [405, 171] on button "Apply" at bounding box center [411, 170] width 17 height 9
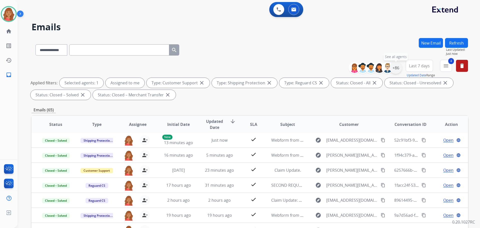
click at [396, 69] on div "+86" at bounding box center [396, 68] width 12 height 12
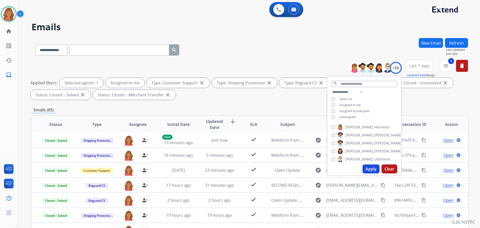
click at [369, 167] on button "Apply" at bounding box center [371, 168] width 17 height 9
drag, startPoint x: 447, startPoint y: 70, endPoint x: 432, endPoint y: 90, distance: 25.2
click at [448, 70] on button "4 menu Filters" at bounding box center [446, 66] width 12 height 12
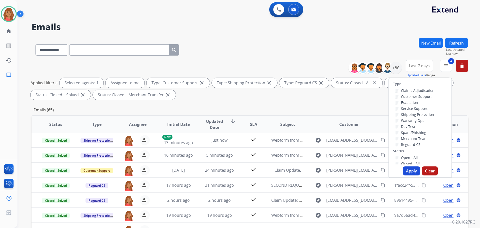
click at [404, 168] on button "Apply" at bounding box center [411, 170] width 17 height 9
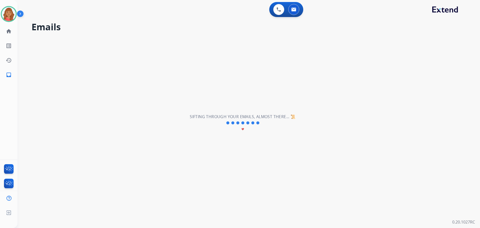
scroll to position [0, 0]
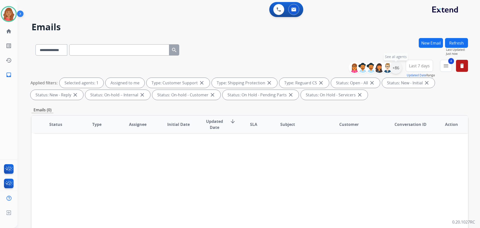
click at [399, 71] on div "+86" at bounding box center [396, 68] width 12 height 12
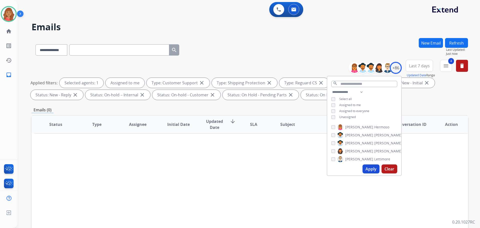
click at [333, 114] on div "**********" at bounding box center [365, 105] width 74 height 32
click at [370, 169] on button "Apply" at bounding box center [371, 168] width 17 height 9
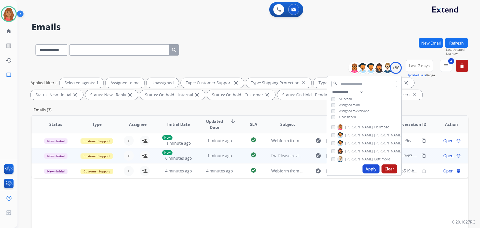
click at [203, 160] on td "1 minute ago" at bounding box center [215, 155] width 41 height 15
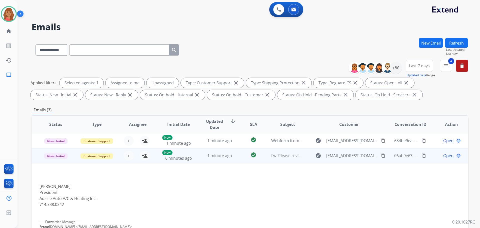
click at [451, 157] on div "Open language" at bounding box center [451, 156] width 33 height 6
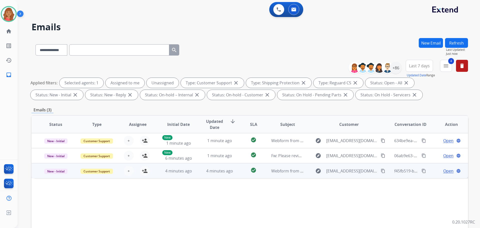
click at [448, 172] on span "Open" at bounding box center [449, 171] width 10 height 6
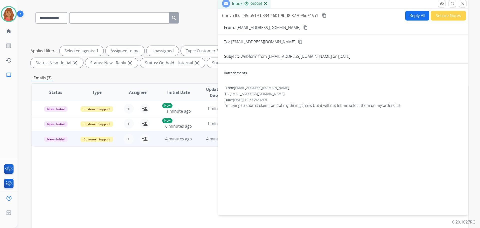
scroll to position [31, 0]
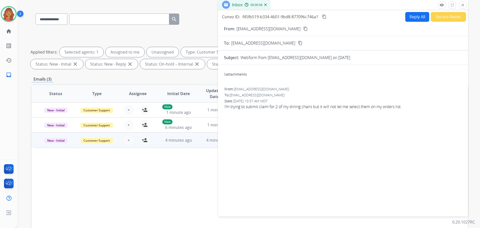
click at [462, 6] on mat-icon "close" at bounding box center [463, 5] width 5 height 5
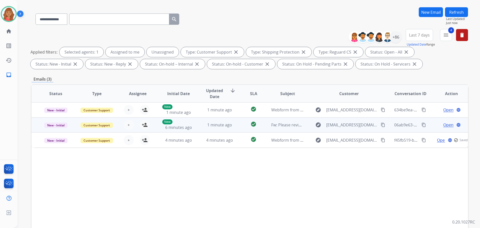
click at [219, 128] on td "1 minute ago" at bounding box center [215, 124] width 41 height 15
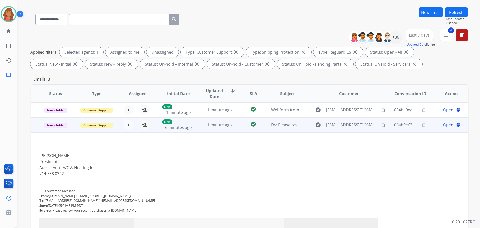
scroll to position [15, 0]
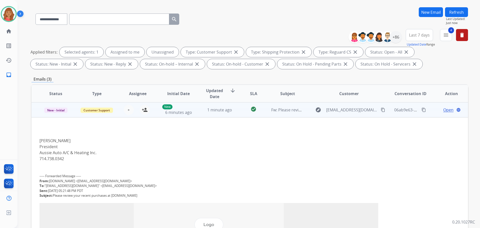
click at [446, 111] on span "Open" at bounding box center [449, 110] width 10 height 6
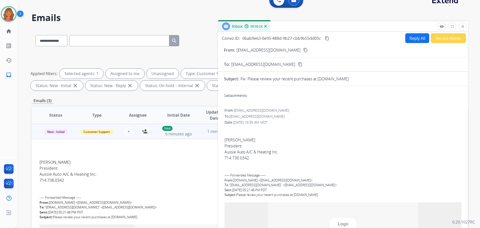
scroll to position [0, 0]
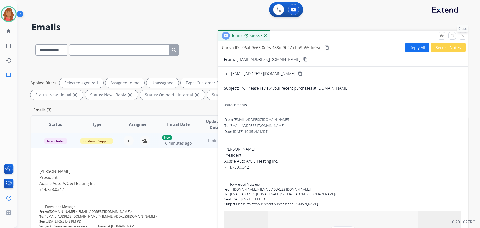
click at [464, 35] on mat-icon "close" at bounding box center [463, 36] width 5 height 5
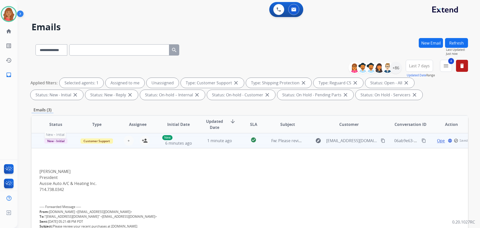
click at [58, 140] on span "New - Initial" at bounding box center [55, 140] width 23 height 5
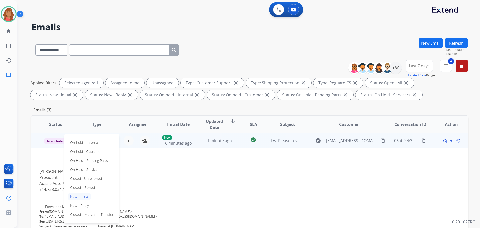
click at [84, 187] on p "Closed – Solved" at bounding box center [82, 187] width 29 height 7
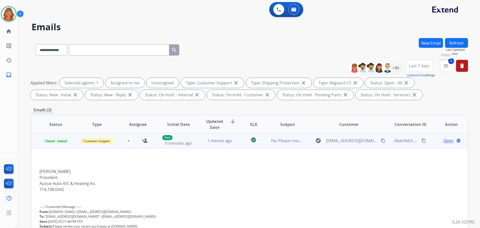
click at [449, 68] on mat-icon "menu" at bounding box center [446, 66] width 6 height 6
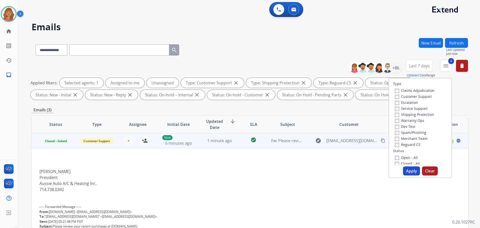
click at [404, 169] on button "Apply" at bounding box center [411, 170] width 17 height 9
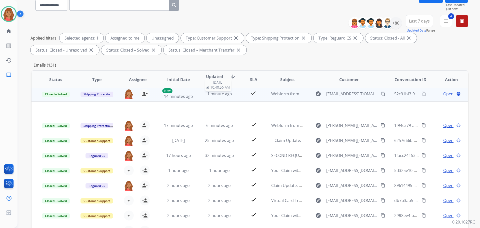
scroll to position [50, 0]
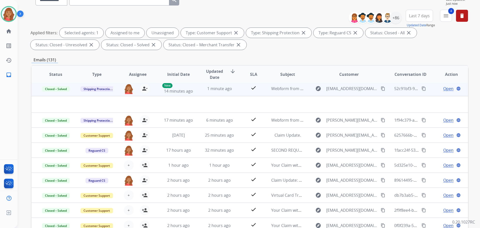
click at [203, 93] on td "1 minute ago" at bounding box center [215, 88] width 41 height 15
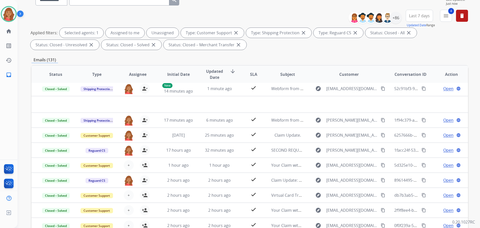
scroll to position [1, 0]
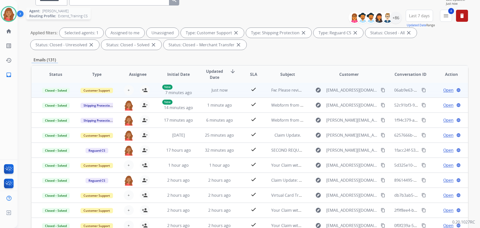
click at [6, 15] on img at bounding box center [9, 14] width 14 height 14
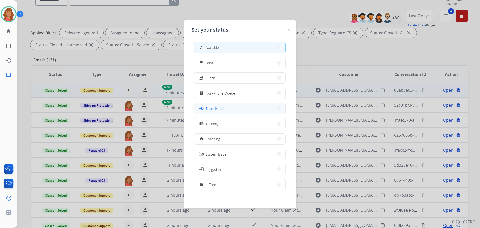
click at [211, 109] on span "Team Huddle" at bounding box center [216, 108] width 21 height 5
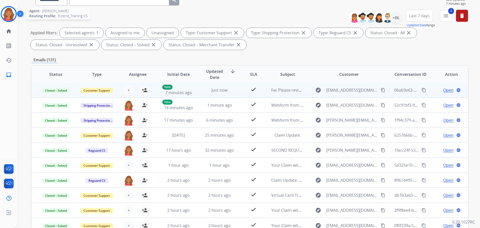
click at [11, 15] on img at bounding box center [9, 14] width 14 height 14
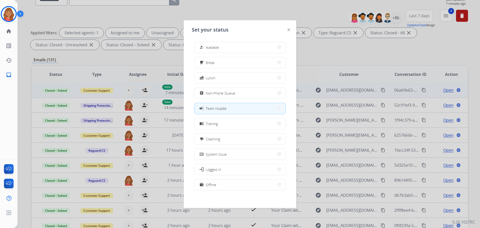
click at [216, 46] on span "Available" at bounding box center [212, 47] width 13 height 5
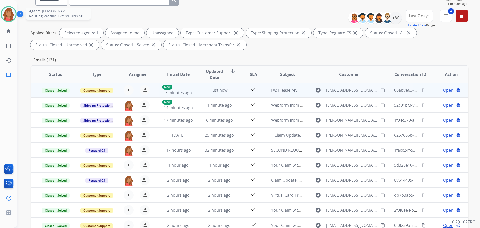
click at [8, 18] on img at bounding box center [9, 14] width 14 height 14
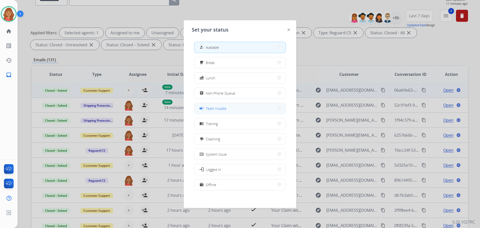
click at [211, 110] on span "Team Huddle" at bounding box center [216, 108] width 21 height 5
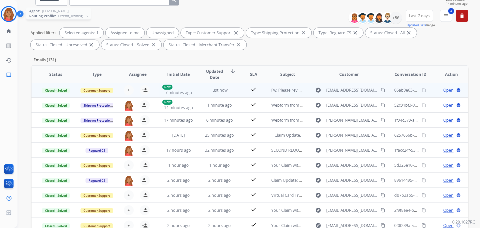
click at [10, 12] on img at bounding box center [9, 14] width 14 height 14
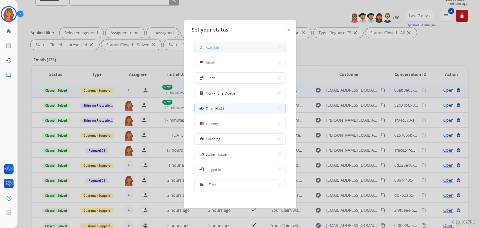
click at [212, 45] on span "Available" at bounding box center [212, 47] width 13 height 5
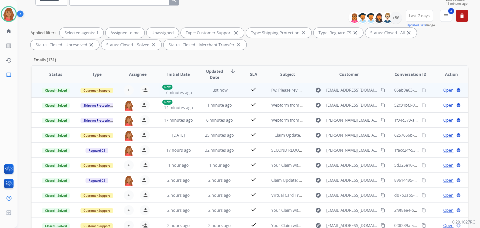
scroll to position [0, 0]
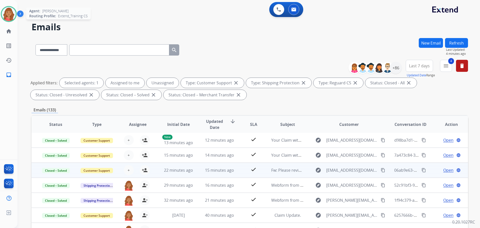
click at [9, 14] on img at bounding box center [9, 14] width 14 height 14
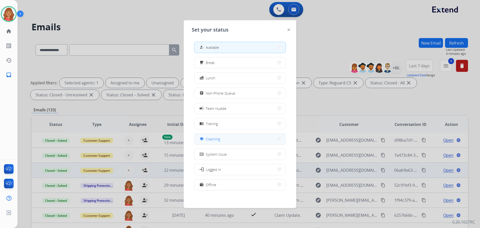
click at [240, 139] on button "school Coaching" at bounding box center [240, 139] width 91 height 11
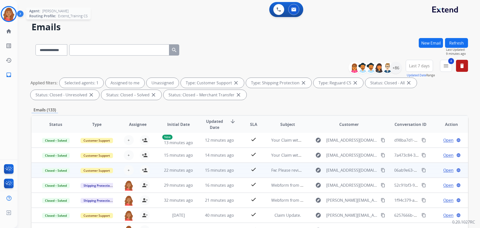
click at [10, 14] on img at bounding box center [9, 14] width 14 height 14
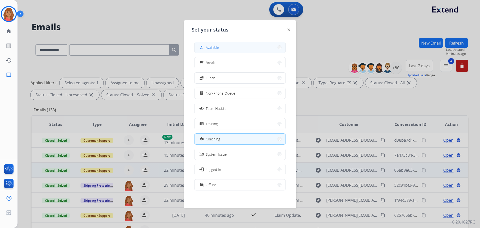
click at [250, 51] on button "how_to_reg Available" at bounding box center [240, 47] width 91 height 11
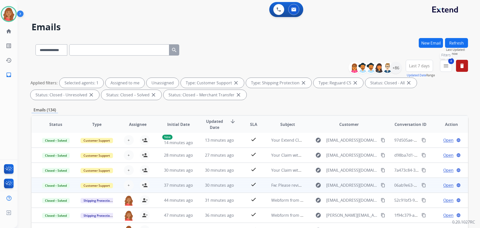
click at [450, 67] on button "4 menu Filters" at bounding box center [446, 66] width 12 height 12
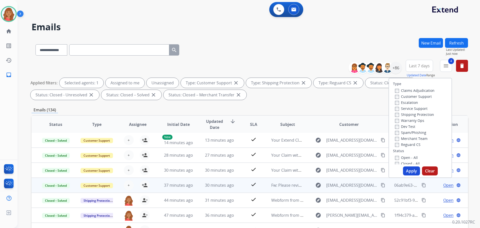
click at [409, 167] on button "Apply" at bounding box center [411, 170] width 17 height 9
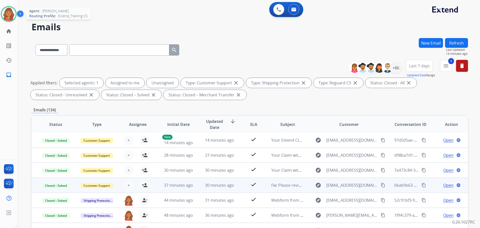
click at [15, 14] on img at bounding box center [9, 14] width 14 height 14
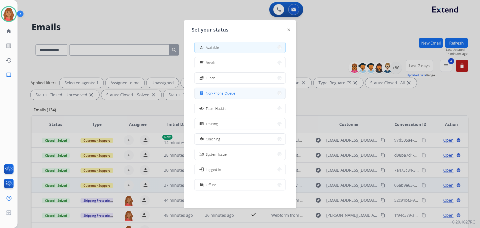
click at [217, 93] on span "Non-Phone Queue" at bounding box center [221, 93] width 30 height 5
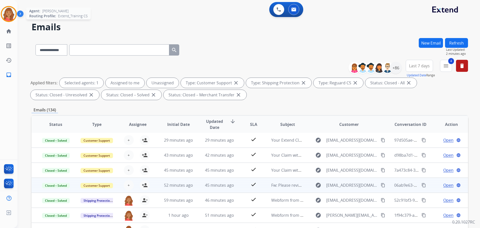
click at [10, 15] on img at bounding box center [9, 14] width 14 height 14
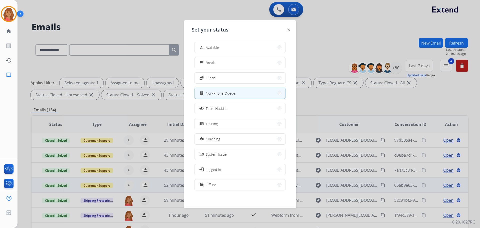
click at [214, 47] on span "Available" at bounding box center [212, 47] width 13 height 5
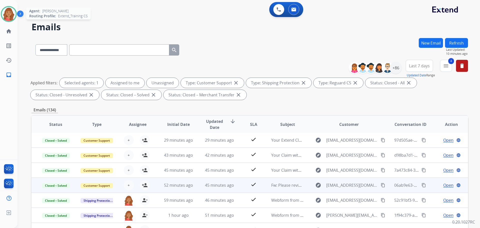
click at [9, 14] on img at bounding box center [9, 14] width 14 height 14
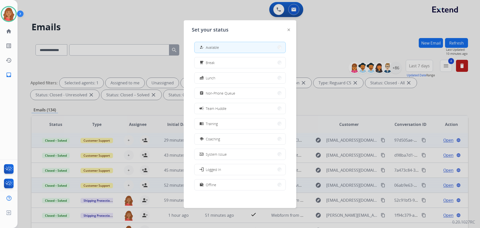
click at [207, 136] on div "school Coaching" at bounding box center [210, 139] width 22 height 6
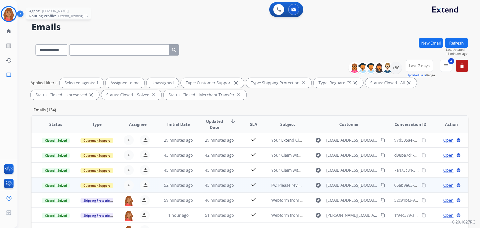
click at [11, 12] on img at bounding box center [9, 14] width 14 height 14
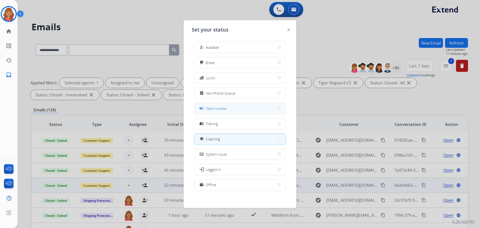
click at [216, 108] on span "Team Huddle" at bounding box center [216, 108] width 21 height 5
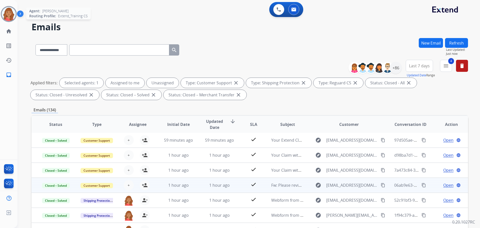
drag, startPoint x: 6, startPoint y: 11, endPoint x: 9, endPoint y: 13, distance: 3.5
click at [6, 11] on img at bounding box center [9, 14] width 14 height 14
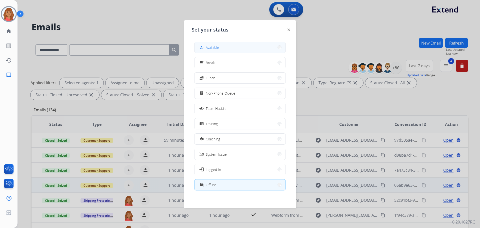
click at [217, 43] on button "how_to_reg Available" at bounding box center [240, 47] width 91 height 11
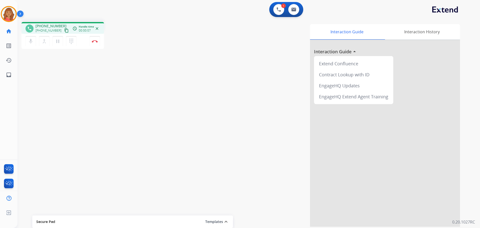
click at [64, 30] on mat-icon "content_copy" at bounding box center [66, 30] width 5 height 5
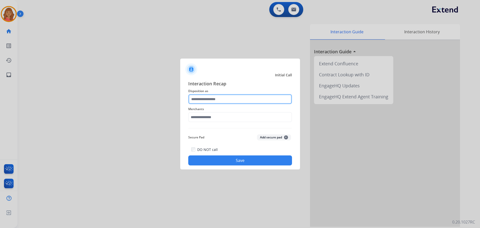
click at [218, 100] on input "text" at bounding box center [240, 99] width 104 height 10
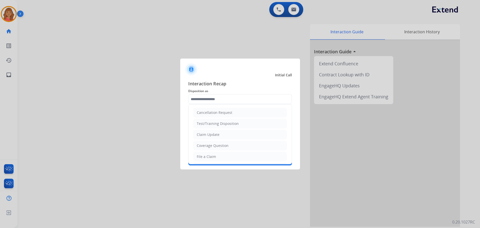
click at [210, 137] on li "Claim Update" at bounding box center [240, 135] width 93 height 10
type input "**********"
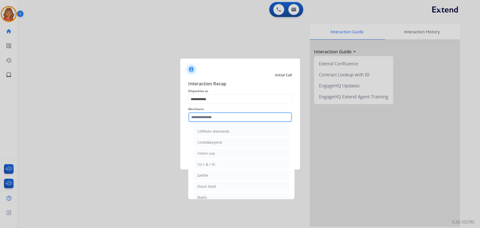
drag, startPoint x: 208, startPoint y: 118, endPoint x: 207, endPoint y: 135, distance: 17.8
click at [208, 119] on input "text" at bounding box center [240, 117] width 104 height 10
click at [210, 141] on div "Ashley furniture" at bounding box center [210, 142] width 27 height 5
type input "**********"
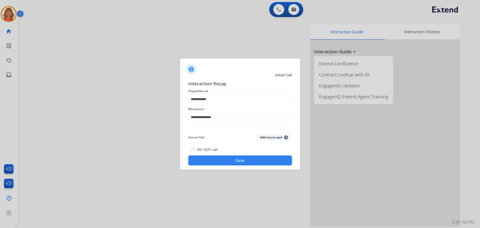
click at [218, 158] on button "Save" at bounding box center [240, 160] width 104 height 10
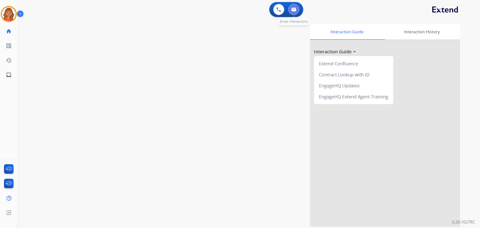
click at [297, 8] on button at bounding box center [294, 9] width 11 height 11
select select "**********"
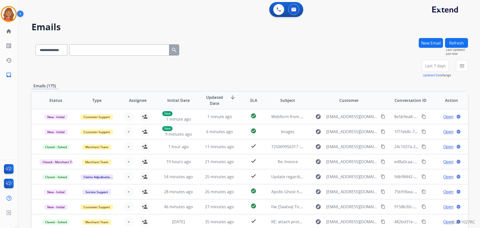
click at [224, 73] on div "**********" at bounding box center [250, 69] width 437 height 18
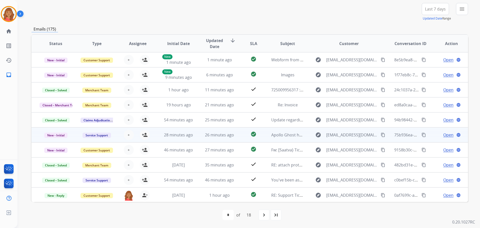
scroll to position [1, 0]
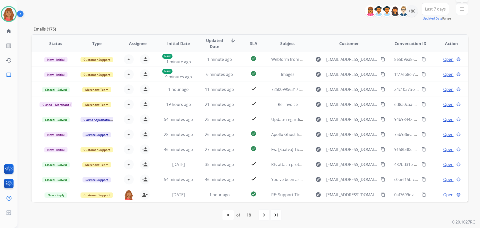
click at [463, 11] on mat-icon "menu" at bounding box center [462, 9] width 6 height 6
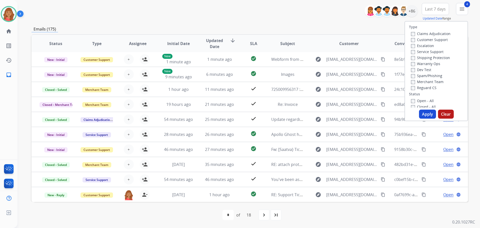
click at [421, 115] on button "Apply" at bounding box center [427, 114] width 17 height 9
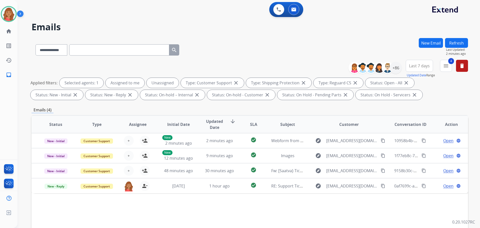
scroll to position [0, 0]
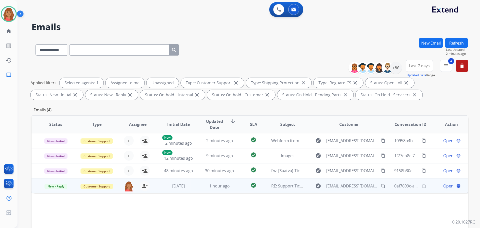
click at [177, 189] on td "1 month ago" at bounding box center [174, 185] width 41 height 15
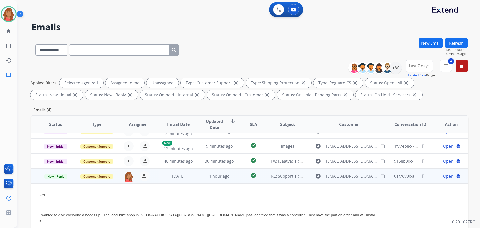
scroll to position [6, 0]
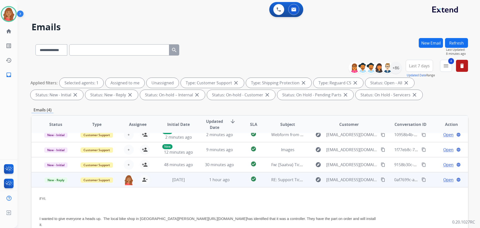
click at [381, 178] on mat-icon "content_copy" at bounding box center [383, 179] width 5 height 5
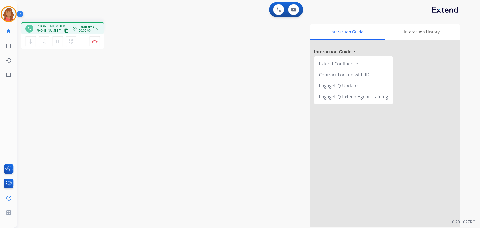
click at [64, 30] on mat-icon "content_copy" at bounding box center [66, 30] width 5 height 5
click at [95, 42] on img at bounding box center [95, 41] width 6 height 3
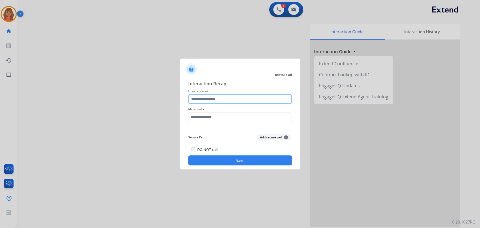
drag, startPoint x: 189, startPoint y: 99, endPoint x: 214, endPoint y: 103, distance: 25.3
click at [191, 100] on input "text" at bounding box center [240, 99] width 104 height 10
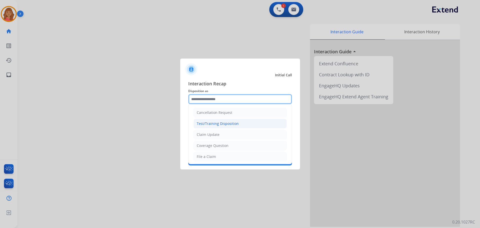
drag, startPoint x: 222, startPoint y: 103, endPoint x: 211, endPoint y: 121, distance: 20.9
click at [216, 104] on div "Cancellation Request Test/Training Disposition Claim Update Coverage Question F…" at bounding box center [240, 99] width 104 height 10
click at [206, 137] on div "Claim Update" at bounding box center [208, 134] width 23 height 5
type input "**********"
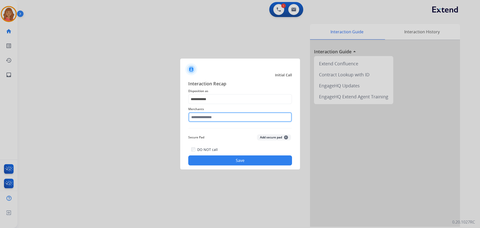
click at [199, 118] on input "text" at bounding box center [240, 117] width 104 height 10
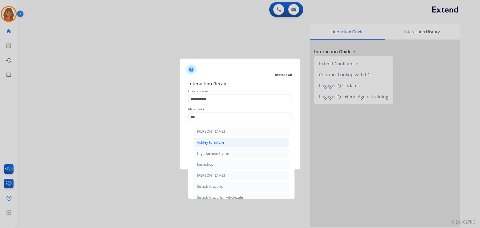
click at [208, 141] on div "Ashley furniture" at bounding box center [210, 142] width 27 height 5
type input "**********"
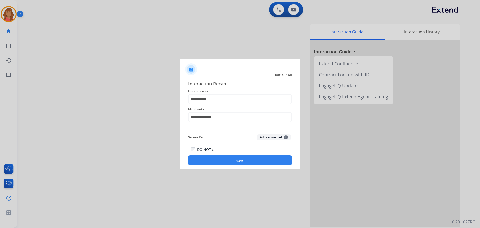
click at [217, 162] on button "Save" at bounding box center [240, 160] width 104 height 10
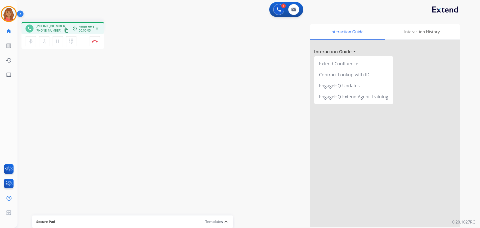
click at [64, 30] on mat-icon "content_copy" at bounding box center [66, 30] width 5 height 5
click at [64, 32] on mat-icon "content_copy" at bounding box center [66, 30] width 5 height 5
click at [10, 13] on img at bounding box center [9, 14] width 14 height 14
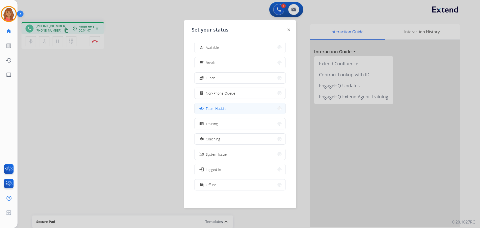
click at [222, 110] on span "Team Huddle" at bounding box center [216, 108] width 21 height 5
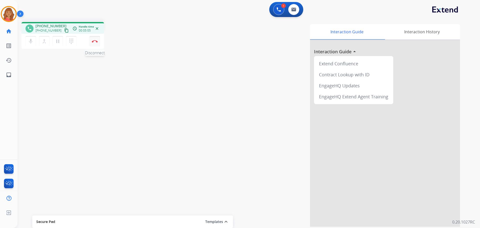
click at [93, 41] on img at bounding box center [95, 41] width 6 height 3
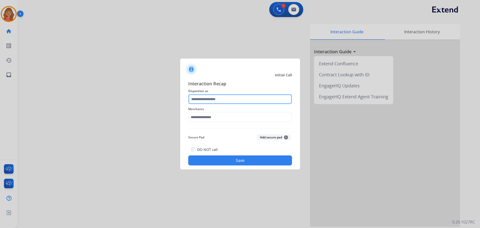
click at [215, 97] on input "text" at bounding box center [240, 99] width 104 height 10
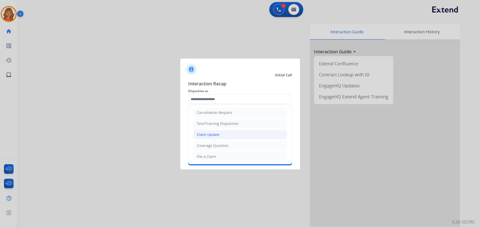
click at [210, 134] on div "Claim Update" at bounding box center [208, 134] width 23 height 5
type input "**********"
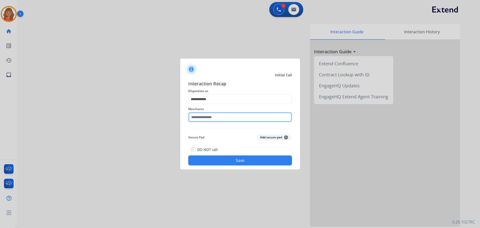
click at [207, 117] on input "text" at bounding box center [240, 117] width 104 height 10
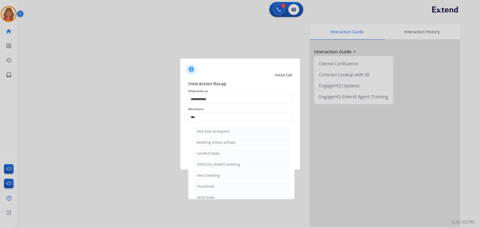
click at [214, 129] on div "Bed bath & beyond" at bounding box center [213, 131] width 32 height 5
type input "**********"
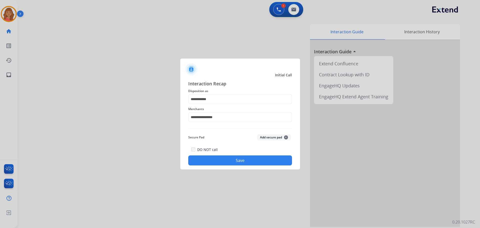
click at [226, 160] on button "Save" at bounding box center [240, 160] width 104 height 10
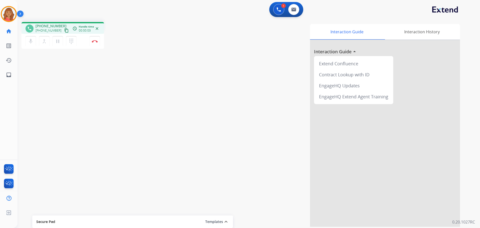
click at [64, 29] on mat-icon "content_copy" at bounding box center [66, 30] width 5 height 5
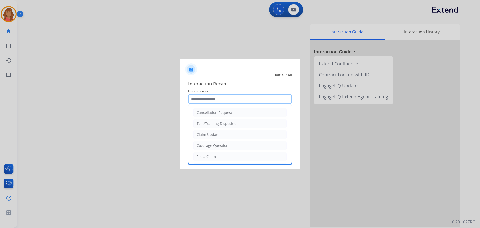
click at [211, 102] on input "text" at bounding box center [240, 99] width 104 height 10
click at [206, 135] on div "Claim Update" at bounding box center [208, 134] width 23 height 5
type input "**********"
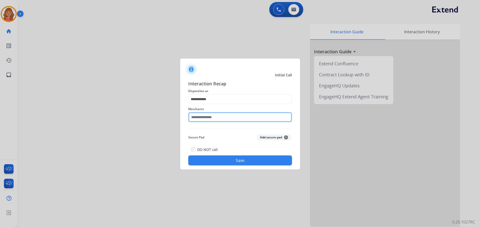
drag, startPoint x: 206, startPoint y: 113, endPoint x: 206, endPoint y: 116, distance: 3.0
click at [206, 114] on input "text" at bounding box center [240, 117] width 104 height 10
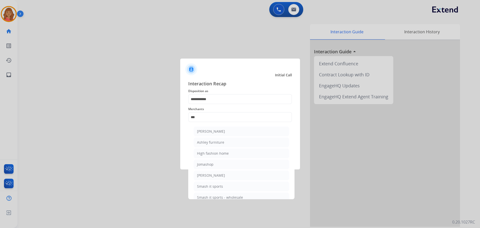
click at [202, 142] on div "Ashley furniture" at bounding box center [210, 142] width 27 height 5
type input "**********"
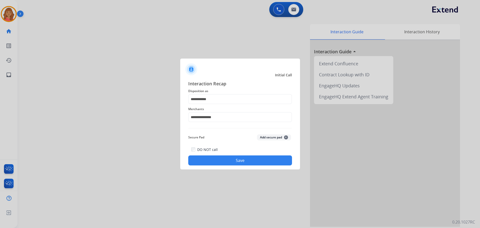
click at [216, 157] on button "Save" at bounding box center [240, 160] width 104 height 10
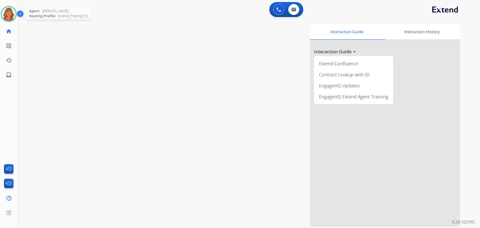
click at [9, 15] on img at bounding box center [9, 14] width 14 height 14
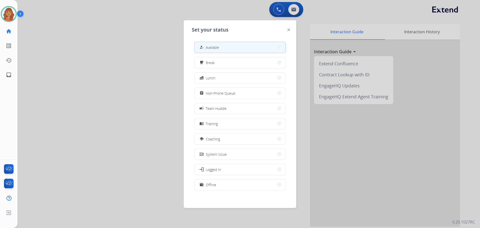
click at [211, 93] on span "Non-Phone Queue" at bounding box center [221, 93] width 30 height 5
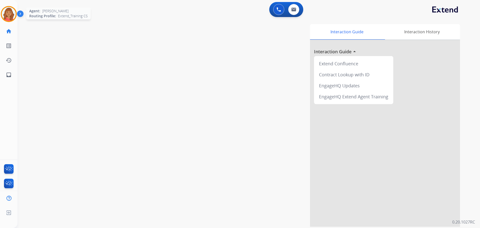
click at [16, 18] on div "Agent: Roberta Routing Profile: Extend_Training CS" at bounding box center [9, 14] width 16 height 16
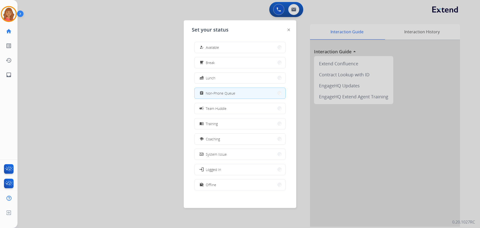
click at [67, 30] on div at bounding box center [240, 114] width 480 height 228
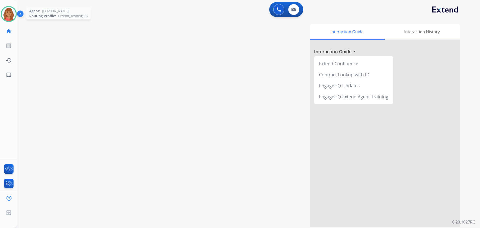
click at [11, 13] on img at bounding box center [9, 14] width 14 height 14
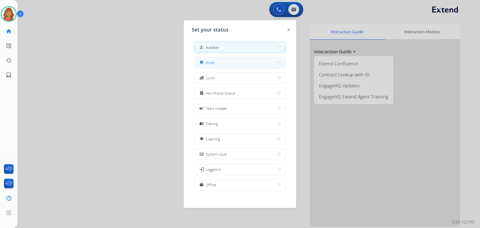
click at [210, 65] on span "Break" at bounding box center [210, 62] width 9 height 5
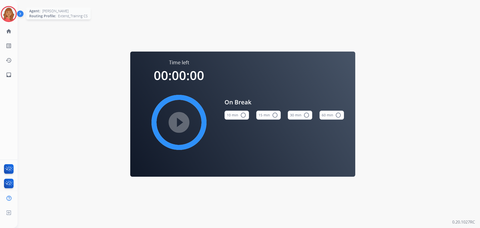
click at [8, 13] on img at bounding box center [9, 14] width 14 height 14
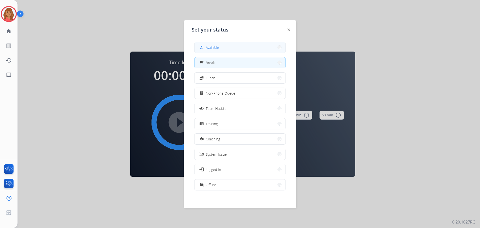
click at [242, 47] on button "how_to_reg Available" at bounding box center [240, 47] width 91 height 11
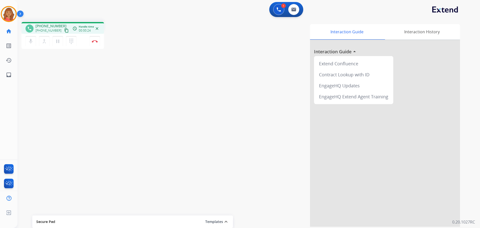
click at [64, 31] on mat-icon "content_copy" at bounding box center [66, 30] width 5 height 5
click at [96, 41] on img at bounding box center [95, 41] width 6 height 3
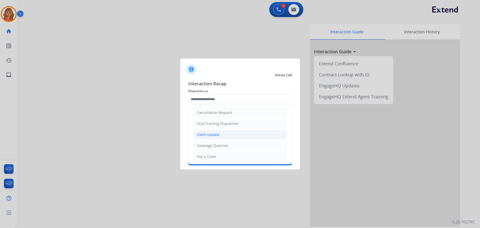
click at [207, 133] on div "Claim Update" at bounding box center [208, 134] width 23 height 5
type input "**********"
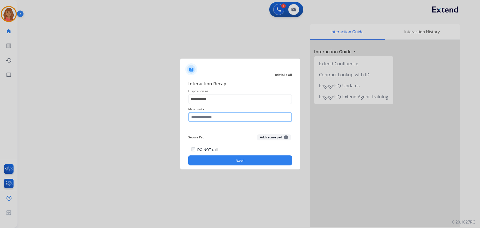
drag, startPoint x: 205, startPoint y: 113, endPoint x: 206, endPoint y: 119, distance: 5.8
click at [205, 113] on input "text" at bounding box center [240, 117] width 104 height 10
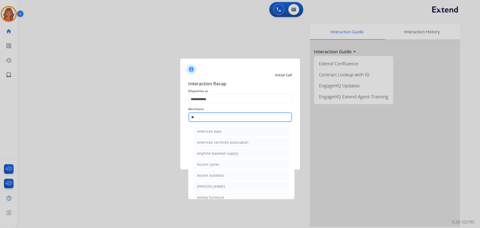
type input "*"
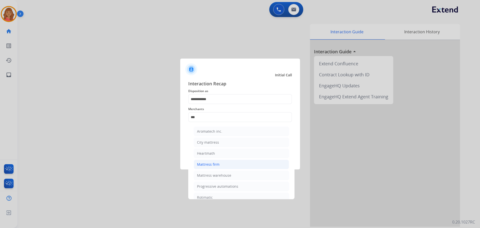
click at [218, 165] on div "Mattress firm" at bounding box center [208, 164] width 23 height 5
type input "**********"
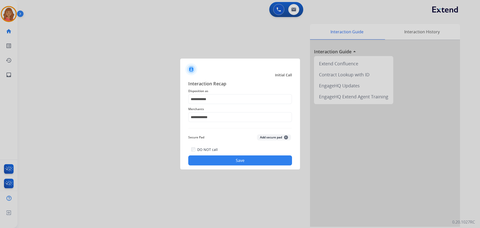
click at [221, 163] on button "Save" at bounding box center [240, 160] width 104 height 10
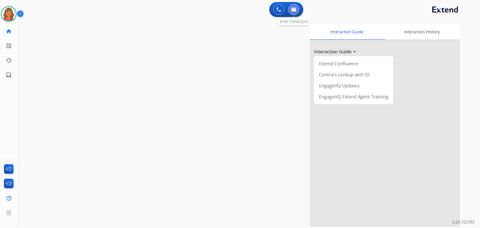
click at [294, 12] on button at bounding box center [294, 9] width 11 height 11
select select "**********"
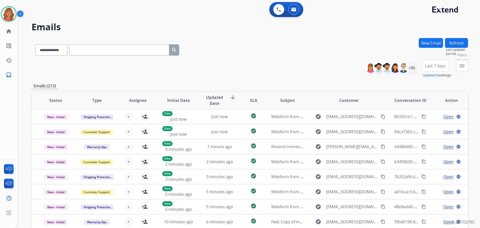
click at [460, 65] on mat-icon "menu" at bounding box center [462, 66] width 6 height 6
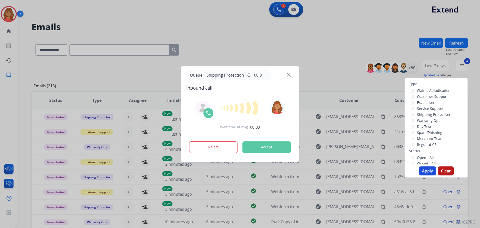
click at [422, 170] on button "Apply" at bounding box center [427, 170] width 17 height 9
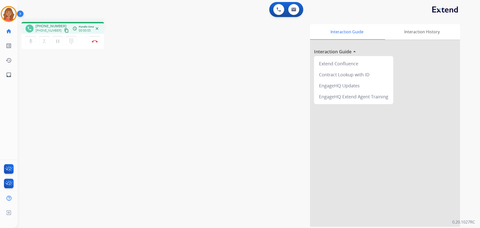
drag, startPoint x: 60, startPoint y: 29, endPoint x: 57, endPoint y: 34, distance: 5.8
click at [64, 29] on mat-icon "content_copy" at bounding box center [66, 30] width 5 height 5
drag, startPoint x: 60, startPoint y: 31, endPoint x: 50, endPoint y: 34, distance: 10.0
click at [64, 31] on mat-icon "content_copy" at bounding box center [66, 30] width 5 height 5
click at [297, 11] on button at bounding box center [294, 9] width 11 height 11
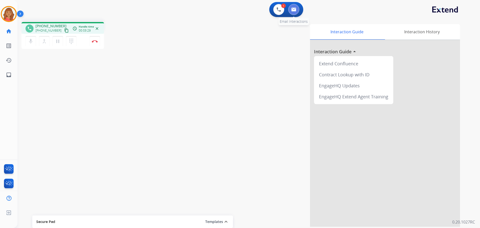
select select "**********"
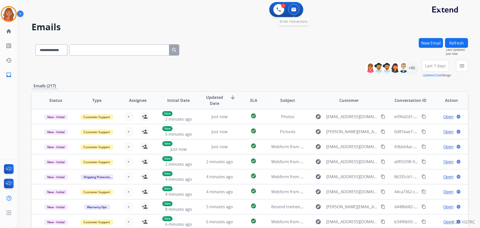
click at [292, 8] on img at bounding box center [294, 10] width 5 height 4
click at [291, 12] on button at bounding box center [294, 9] width 11 height 11
click at [294, 11] on img at bounding box center [294, 10] width 5 height 4
click at [293, 11] on img at bounding box center [294, 10] width 5 height 4
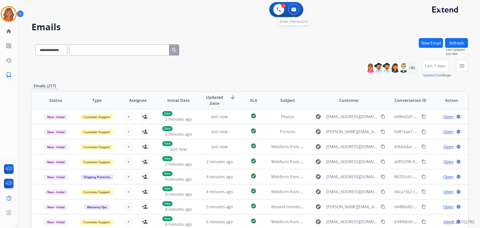
click at [293, 11] on img at bounding box center [294, 10] width 5 height 4
click at [281, 7] on button at bounding box center [279, 9] width 11 height 11
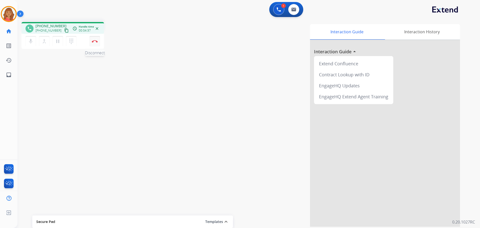
click at [99, 47] on div "mic Mute merge_type Bridge pause Hold dialpad Dialpad Disconnect" at bounding box center [63, 41] width 83 height 15
click at [99, 39] on button "Disconnect" at bounding box center [95, 41] width 11 height 11
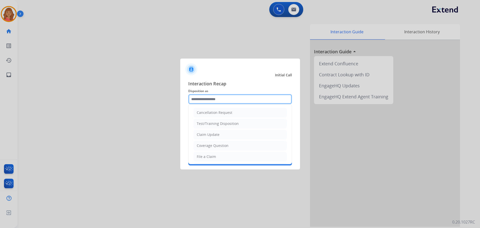
drag, startPoint x: 213, startPoint y: 101, endPoint x: 217, endPoint y: 122, distance: 21.0
click at [214, 101] on input "text" at bounding box center [240, 99] width 104 height 10
click at [214, 132] on li "Claim Update" at bounding box center [240, 135] width 93 height 10
type input "**********"
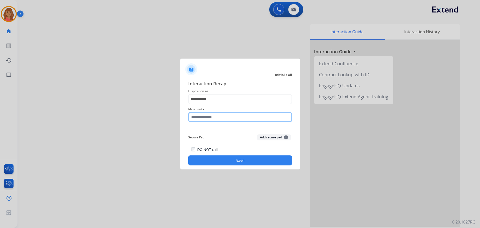
click at [212, 119] on input "text" at bounding box center [240, 117] width 104 height 10
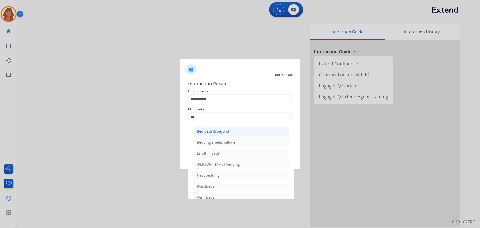
click at [212, 134] on div "Bed bath & beyond" at bounding box center [213, 131] width 32 height 5
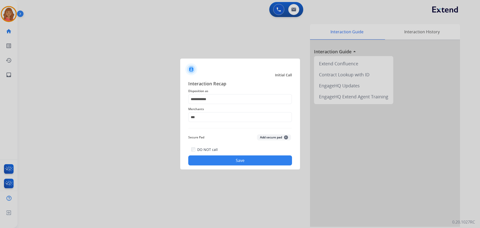
type input "**********"
click at [217, 158] on button "Save" at bounding box center [240, 160] width 104 height 10
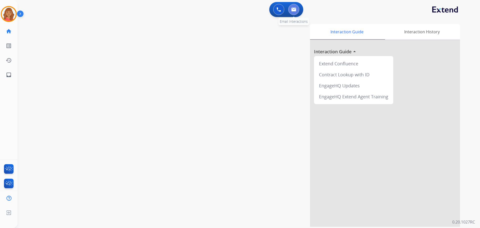
click at [299, 11] on button at bounding box center [294, 9] width 11 height 11
select select "**********"
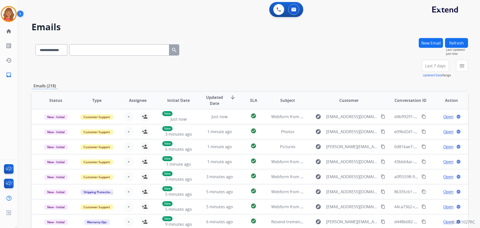
click at [433, 42] on button "New Email" at bounding box center [431, 43] width 24 height 10
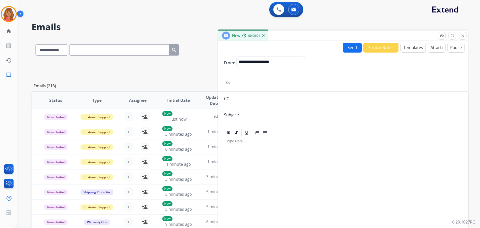
paste input "**********"
type input "**********"
click at [259, 65] on select "**********" at bounding box center [271, 62] width 68 height 10
select select "**********"
click at [237, 57] on select "**********" at bounding box center [271, 62] width 68 height 10
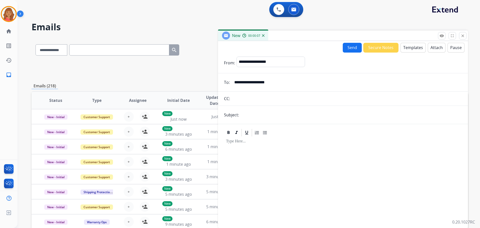
click at [409, 48] on button "Templates" at bounding box center [413, 48] width 25 height 10
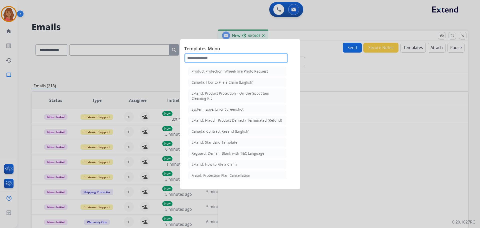
click at [219, 59] on input "text" at bounding box center [236, 58] width 104 height 10
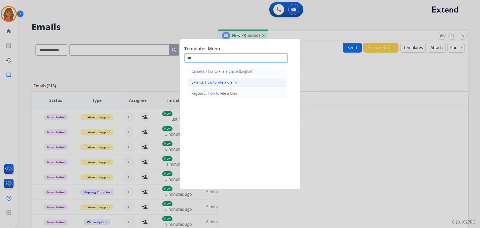
type input "***"
drag, startPoint x: 227, startPoint y: 81, endPoint x: 231, endPoint y: 86, distance: 6.0
click at [229, 82] on div "Extend: How to File a Claim" at bounding box center [214, 82] width 45 height 5
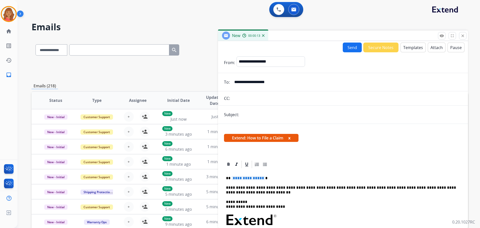
click at [261, 178] on span "**********" at bounding box center [249, 178] width 34 height 4
click at [409, 51] on button "Templates" at bounding box center [413, 48] width 25 height 10
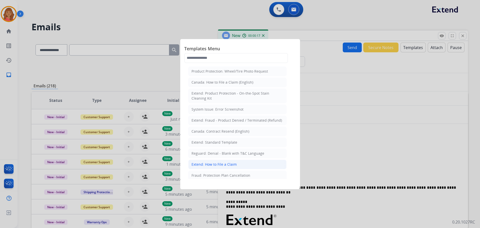
click at [215, 162] on div "Extend: How to File a Claim" at bounding box center [214, 164] width 45 height 5
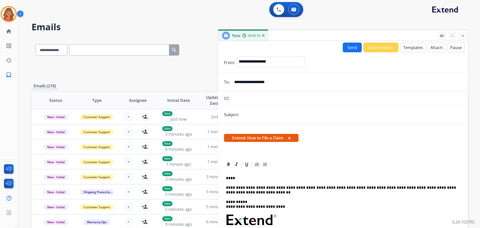
click at [409, 49] on button "Templates" at bounding box center [413, 48] width 25 height 10
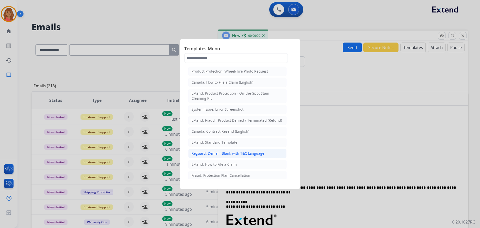
click at [210, 154] on div "Reguard: Denial - Blank with T&C Language" at bounding box center [228, 153] width 73 height 5
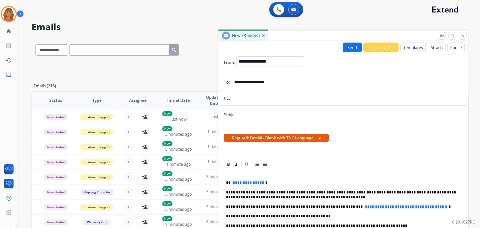
click at [411, 48] on button "Templates" at bounding box center [413, 48] width 25 height 10
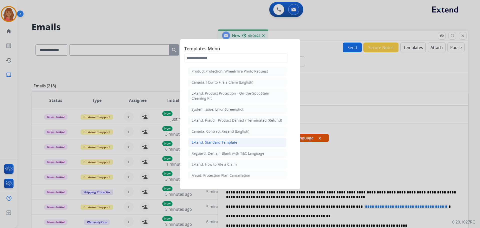
click at [216, 141] on div "Extend: Standard Template" at bounding box center [215, 142] width 46 height 5
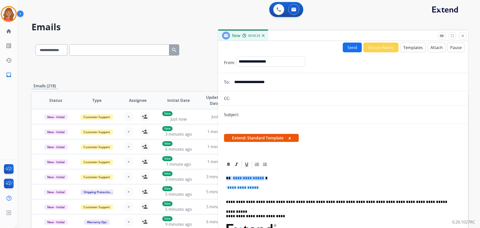
drag, startPoint x: 260, startPoint y: 190, endPoint x: 222, endPoint y: 180, distance: 38.9
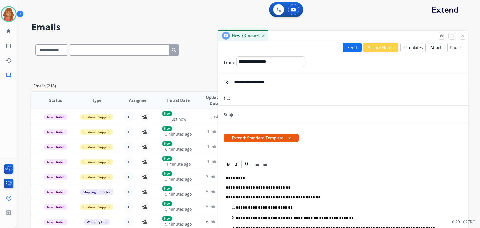
click at [247, 114] on input "text" at bounding box center [352, 115] width 222 height 10
type input "**********"
click at [346, 48] on button "Send" at bounding box center [352, 48] width 19 height 10
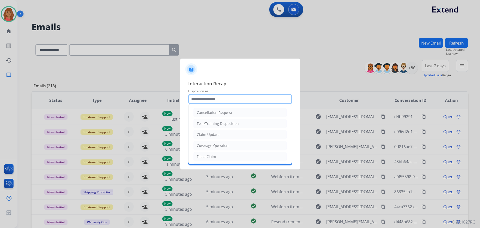
drag, startPoint x: 222, startPoint y: 99, endPoint x: 219, endPoint y: 106, distance: 7.8
click at [222, 101] on input "text" at bounding box center [240, 99] width 104 height 10
click at [216, 133] on div "Claim Update" at bounding box center [208, 134] width 23 height 5
type input "**********"
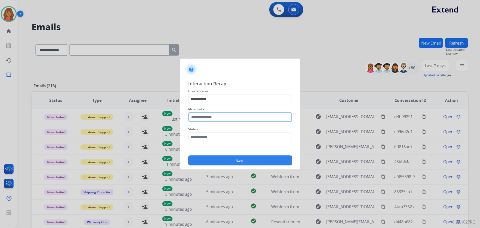
click at [215, 115] on input "text" at bounding box center [240, 117] width 104 height 10
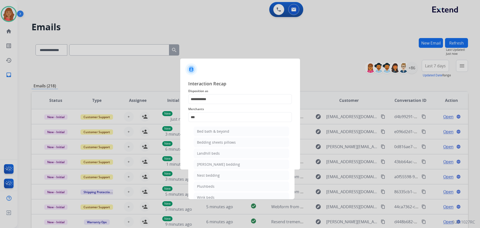
click at [211, 131] on div "Bed bath & beyond" at bounding box center [213, 131] width 32 height 5
type input "**********"
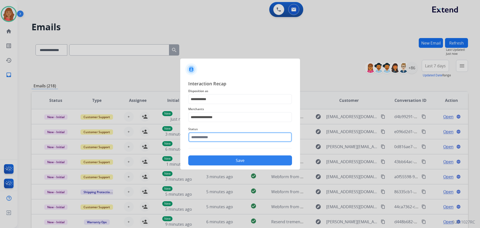
drag, startPoint x: 208, startPoint y: 137, endPoint x: 206, endPoint y: 142, distance: 5.3
click at [208, 137] on input "text" at bounding box center [240, 137] width 104 height 10
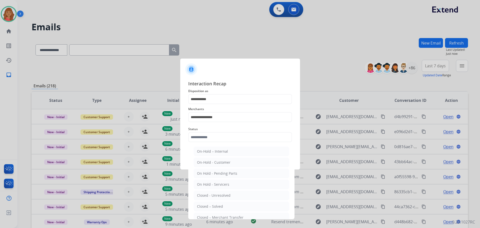
click at [211, 203] on li "Closed – Solved" at bounding box center [241, 207] width 95 height 10
type input "**********"
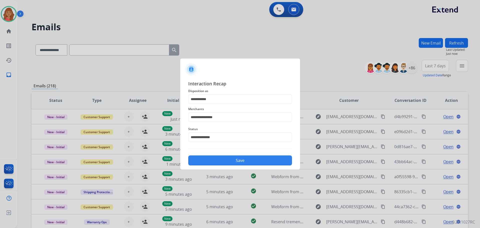
click at [223, 163] on button "Save" at bounding box center [240, 160] width 104 height 10
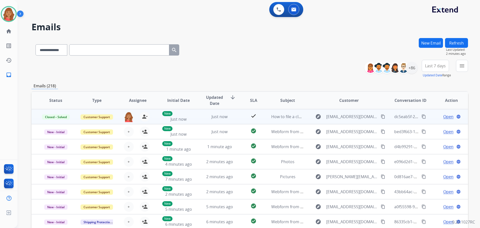
drag, startPoint x: 421, startPoint y: 117, endPoint x: 390, endPoint y: 123, distance: 31.9
click at [422, 117] on mat-icon "content_copy" at bounding box center [424, 116] width 5 height 5
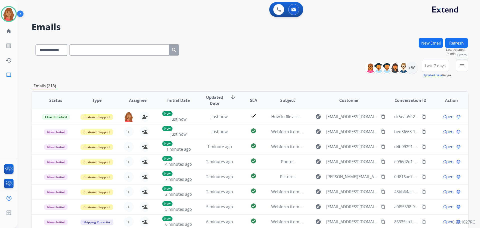
click at [463, 69] on button "menu Filters" at bounding box center [462, 66] width 12 height 12
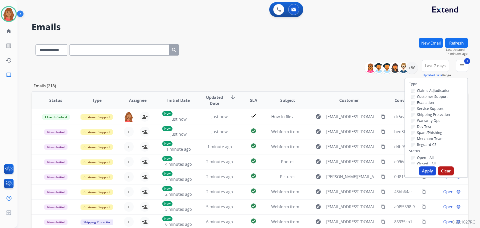
click at [411, 155] on label "Open - All" at bounding box center [422, 157] width 23 height 5
click at [425, 167] on button "Apply" at bounding box center [427, 170] width 17 height 9
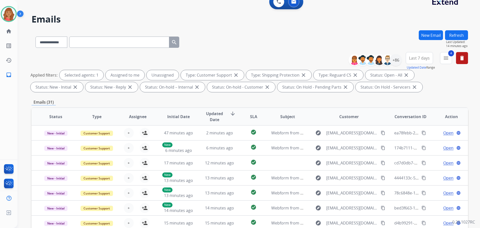
scroll to position [6, 0]
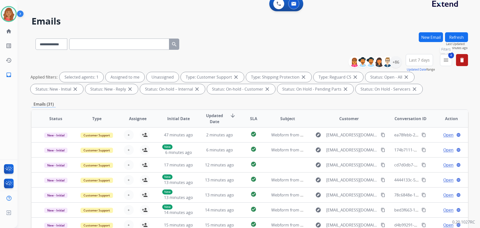
click at [449, 61] on mat-icon "menu" at bounding box center [446, 60] width 6 height 6
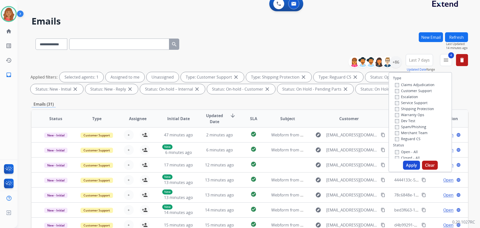
click at [407, 162] on button "Apply" at bounding box center [411, 165] width 17 height 9
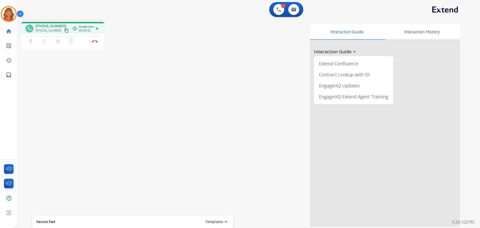
click at [64, 30] on mat-icon "content_copy" at bounding box center [66, 30] width 5 height 5
click at [64, 32] on mat-icon "content_copy" at bounding box center [66, 30] width 5 height 5
click at [96, 43] on button "Disconnect" at bounding box center [95, 41] width 11 height 11
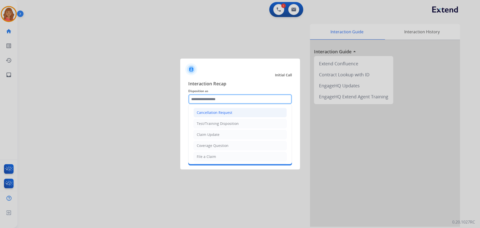
drag, startPoint x: 226, startPoint y: 97, endPoint x: 224, endPoint y: 108, distance: 11.2
click at [226, 98] on input "text" at bounding box center [240, 99] width 104 height 10
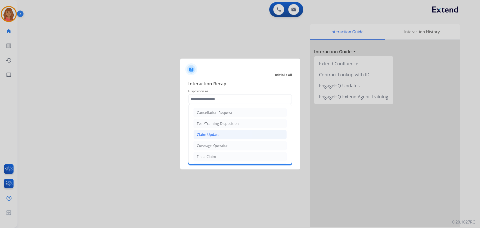
click at [218, 132] on div "Claim Update" at bounding box center [208, 134] width 23 height 5
type input "**********"
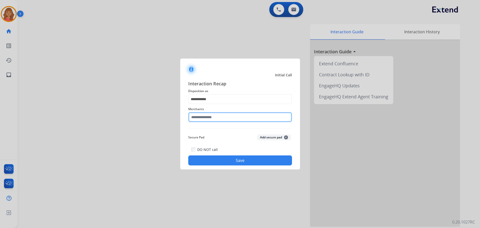
click at [218, 118] on input "text" at bounding box center [240, 117] width 104 height 10
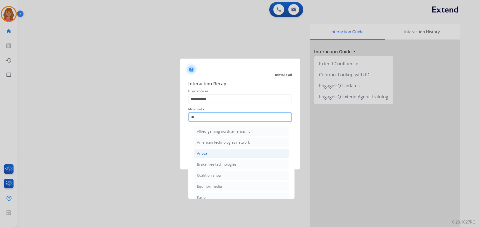
type input "*"
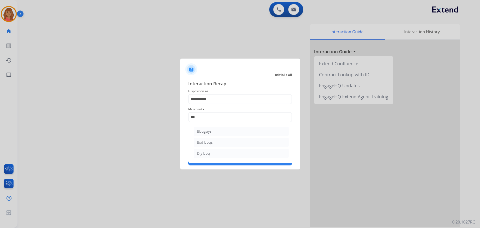
click at [209, 130] on div "Bbqguys" at bounding box center [204, 131] width 15 height 5
type input "*******"
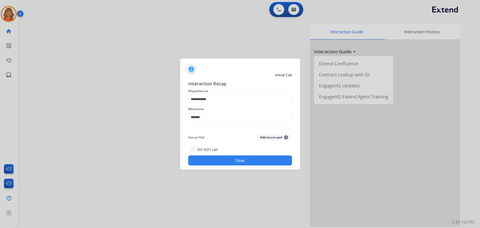
click at [224, 164] on button "Save" at bounding box center [240, 160] width 104 height 10
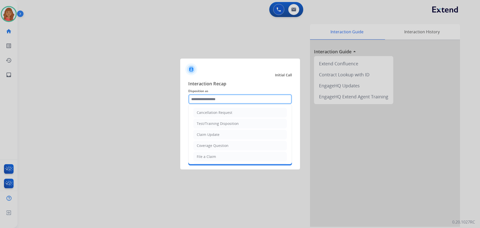
click at [220, 97] on input "text" at bounding box center [240, 99] width 104 height 10
drag, startPoint x: 211, startPoint y: 134, endPoint x: 211, endPoint y: 123, distance: 11.5
click at [211, 135] on div "Claim Update" at bounding box center [208, 134] width 23 height 5
type input "**********"
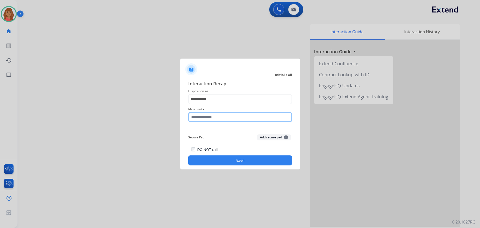
click at [211, 114] on input "text" at bounding box center [240, 117] width 104 height 10
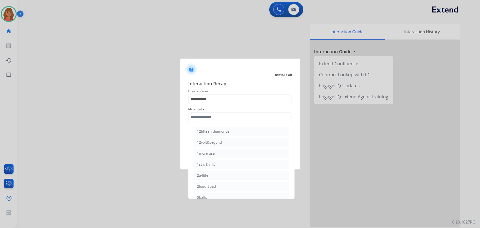
drag, startPoint x: 206, startPoint y: 171, endPoint x: 208, endPoint y: 166, distance: 5.5
click at [207, 171] on li "2a4life" at bounding box center [241, 176] width 95 height 10
type input "*******"
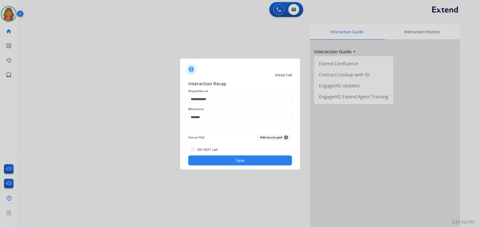
click at [211, 154] on div "DO NOT call Save" at bounding box center [240, 155] width 104 height 19
click at [214, 157] on button "Save" at bounding box center [240, 160] width 104 height 10
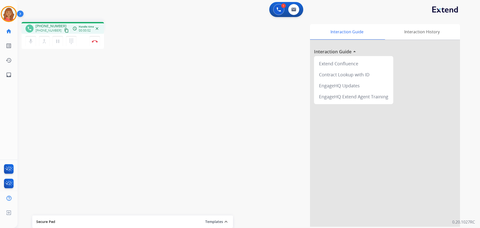
click at [64, 30] on mat-icon "content_copy" at bounding box center [66, 30] width 5 height 5
click at [58, 40] on mat-icon "pause" at bounding box center [58, 41] width 6 height 6
click at [61, 42] on button "play_arrow Hold" at bounding box center [58, 41] width 11 height 11
click at [61, 41] on mat-icon "pause" at bounding box center [58, 41] width 6 height 6
click at [59, 41] on mat-icon "play_arrow" at bounding box center [58, 41] width 6 height 6
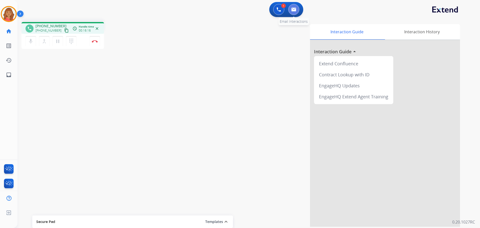
click at [295, 7] on button at bounding box center [294, 9] width 11 height 11
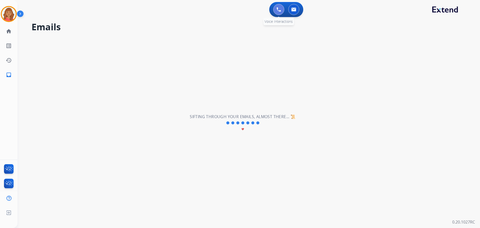
click at [276, 8] on button at bounding box center [279, 9] width 11 height 11
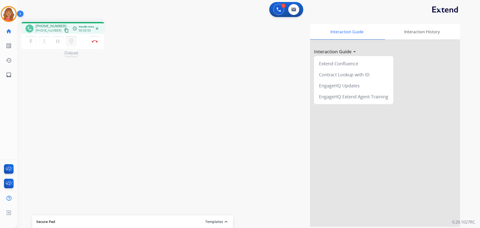
click at [71, 45] on button "dialpad Dialpad" at bounding box center [71, 41] width 11 height 11
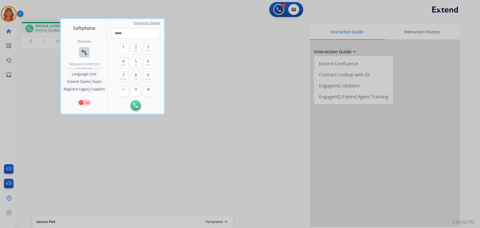
click at [80, 55] on button "connect_without_contact Resource Directory" at bounding box center [84, 52] width 11 height 11
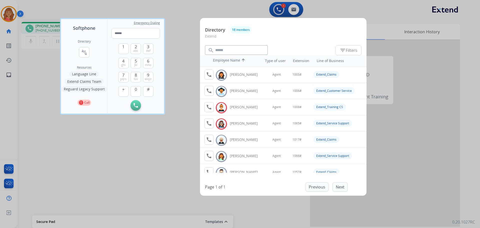
click at [166, 147] on div at bounding box center [240, 114] width 480 height 228
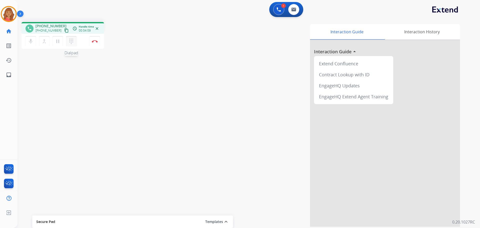
click at [71, 45] on button "dialpad Dialpad" at bounding box center [71, 41] width 11 height 11
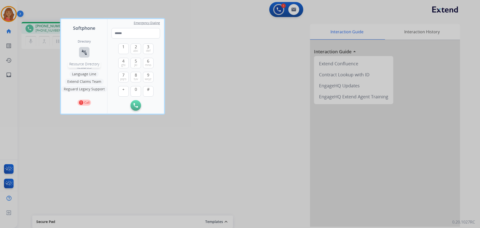
click at [85, 54] on mat-icon "connect_without_contact" at bounding box center [84, 52] width 6 height 6
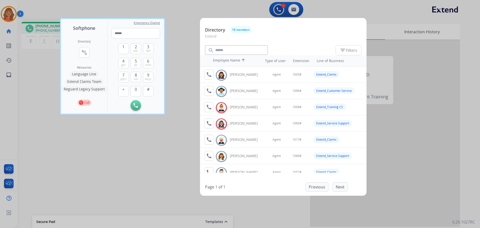
click at [97, 176] on div at bounding box center [240, 114] width 480 height 228
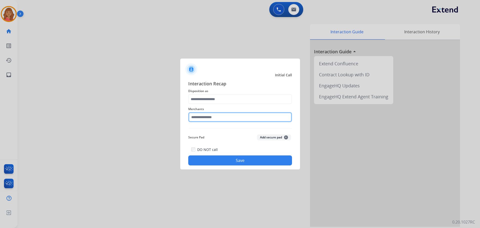
click at [212, 123] on div "Merchants" at bounding box center [240, 114] width 104 height 20
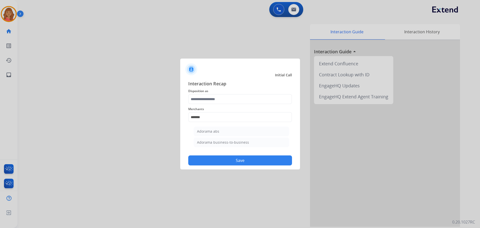
drag, startPoint x: 224, startPoint y: 135, endPoint x: 221, endPoint y: 111, distance: 23.5
click at [223, 134] on li "Adorama abs" at bounding box center [241, 132] width 95 height 10
type input "**********"
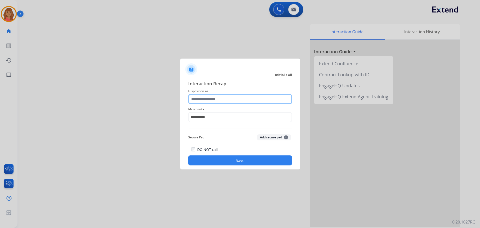
click at [221, 100] on input "text" at bounding box center [240, 99] width 104 height 10
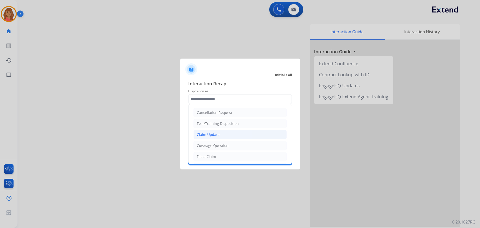
click at [214, 134] on div "Claim Update" at bounding box center [208, 134] width 23 height 5
type input "**********"
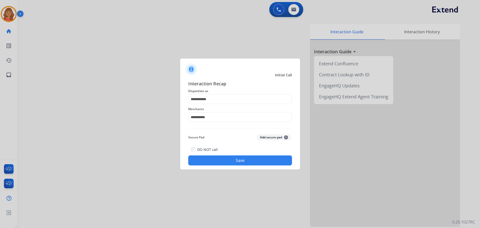
click at [214, 152] on div "DO NOT call Save" at bounding box center [240, 155] width 104 height 19
click at [212, 167] on div "**********" at bounding box center [240, 122] width 120 height 93
click at [211, 165] on button "Save" at bounding box center [240, 160] width 104 height 10
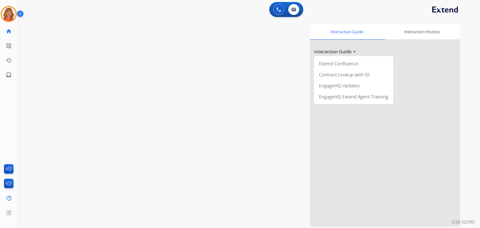
click at [27, 79] on div "swap_horiz Break voice bridge close_fullscreen Connect 3-Way Call merge_type Se…" at bounding box center [243, 122] width 451 height 209
click at [64, 31] on mat-icon "content_copy" at bounding box center [66, 30] width 5 height 5
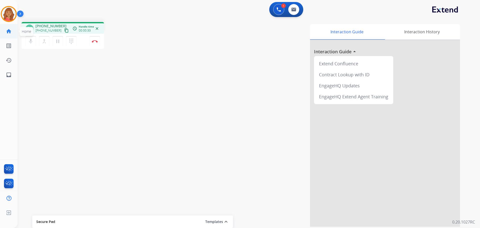
drag, startPoint x: 61, startPoint y: 30, endPoint x: 6, endPoint y: 33, distance: 54.3
click at [64, 30] on mat-icon "content_copy" at bounding box center [66, 30] width 5 height 5
click at [64, 31] on mat-icon "content_copy" at bounding box center [66, 30] width 5 height 5
click at [95, 44] on button "Disconnect" at bounding box center [95, 41] width 11 height 11
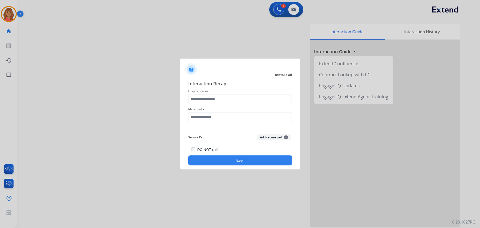
click at [221, 92] on span "Disposition as" at bounding box center [240, 91] width 104 height 6
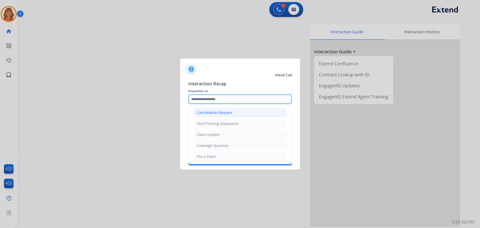
drag, startPoint x: 215, startPoint y: 99, endPoint x: 209, endPoint y: 114, distance: 15.6
click at [215, 100] on input "text" at bounding box center [240, 99] width 104 height 10
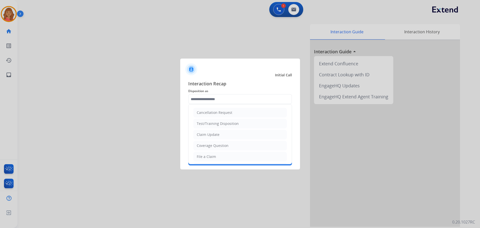
click at [208, 134] on div "Claim Update" at bounding box center [208, 134] width 23 height 5
type input "**********"
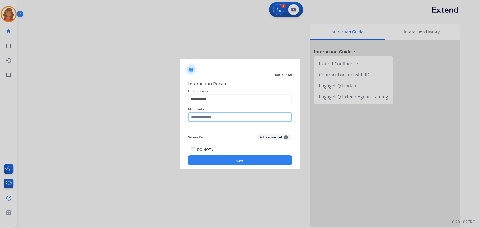
click at [213, 118] on input "text" at bounding box center [240, 117] width 104 height 10
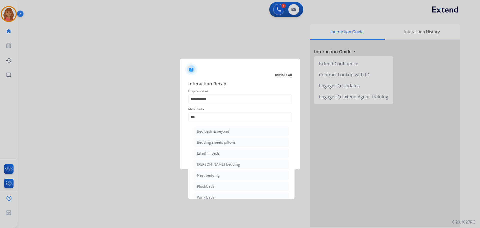
click at [207, 131] on div "Bed bath & beyond" at bounding box center [213, 131] width 32 height 5
type input "**********"
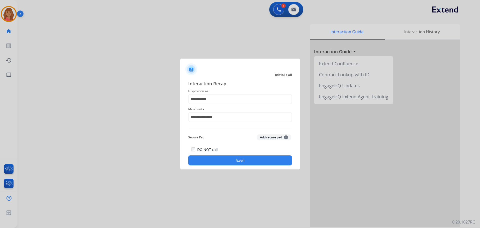
click at [214, 156] on button "Save" at bounding box center [240, 160] width 104 height 10
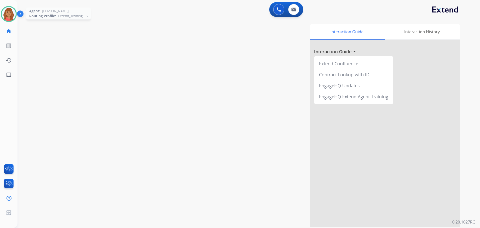
click at [8, 13] on img at bounding box center [9, 14] width 14 height 14
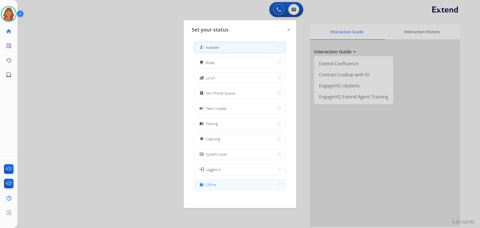
click at [222, 183] on button "work_off Offline" at bounding box center [240, 184] width 91 height 11
